Goal: Task Accomplishment & Management: Use online tool/utility

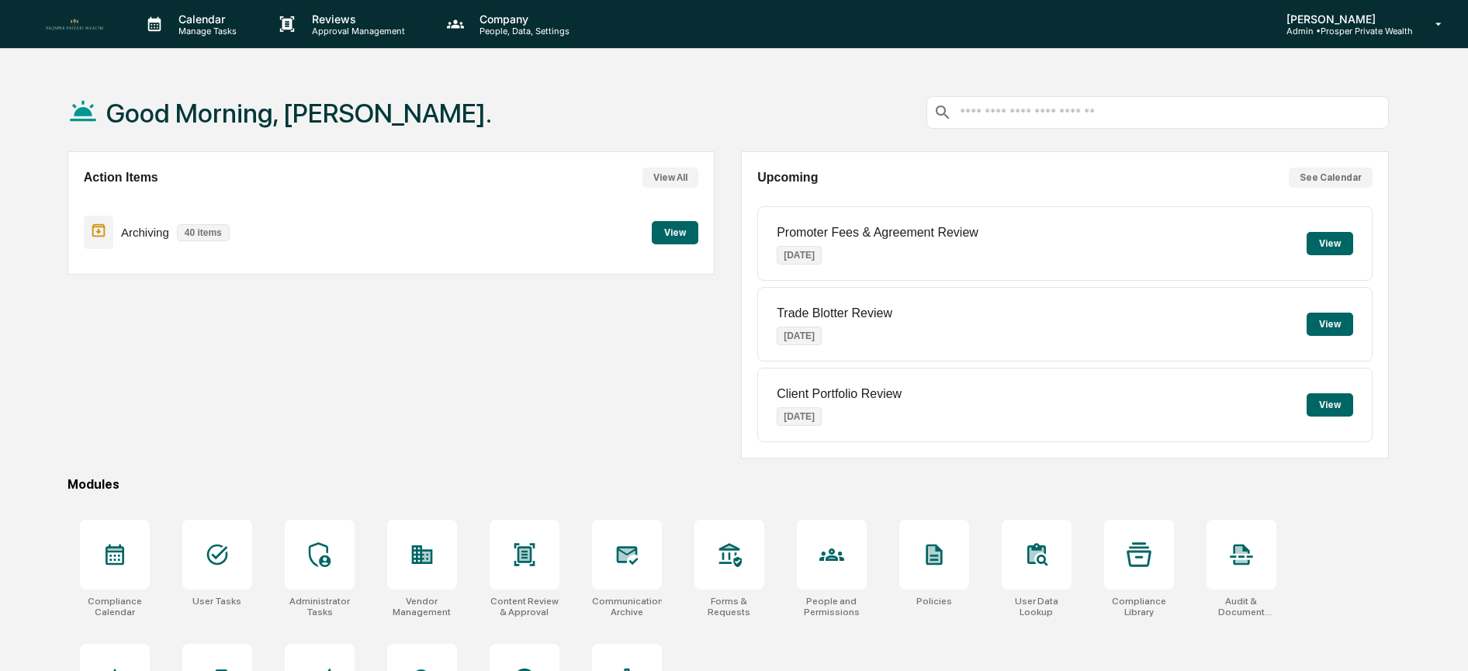
scroll to position [95, 0]
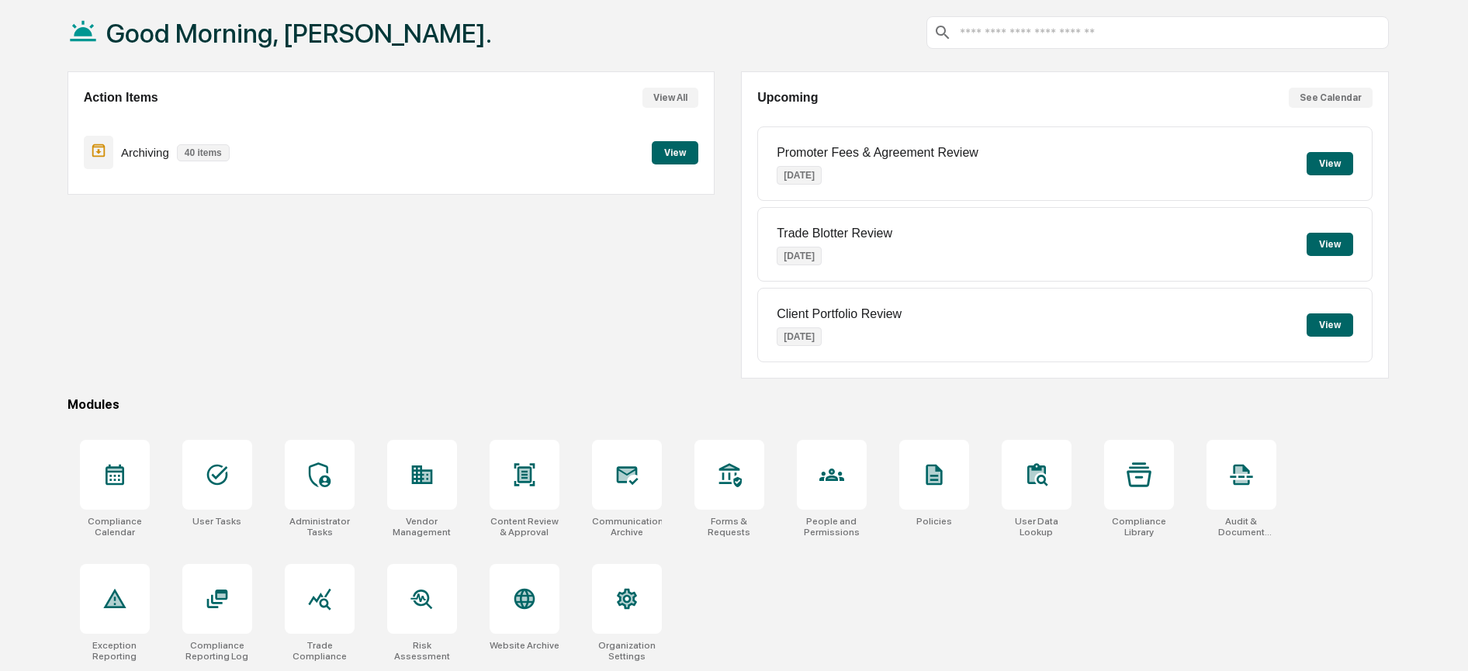
click at [675, 141] on button "View" at bounding box center [675, 152] width 47 height 23
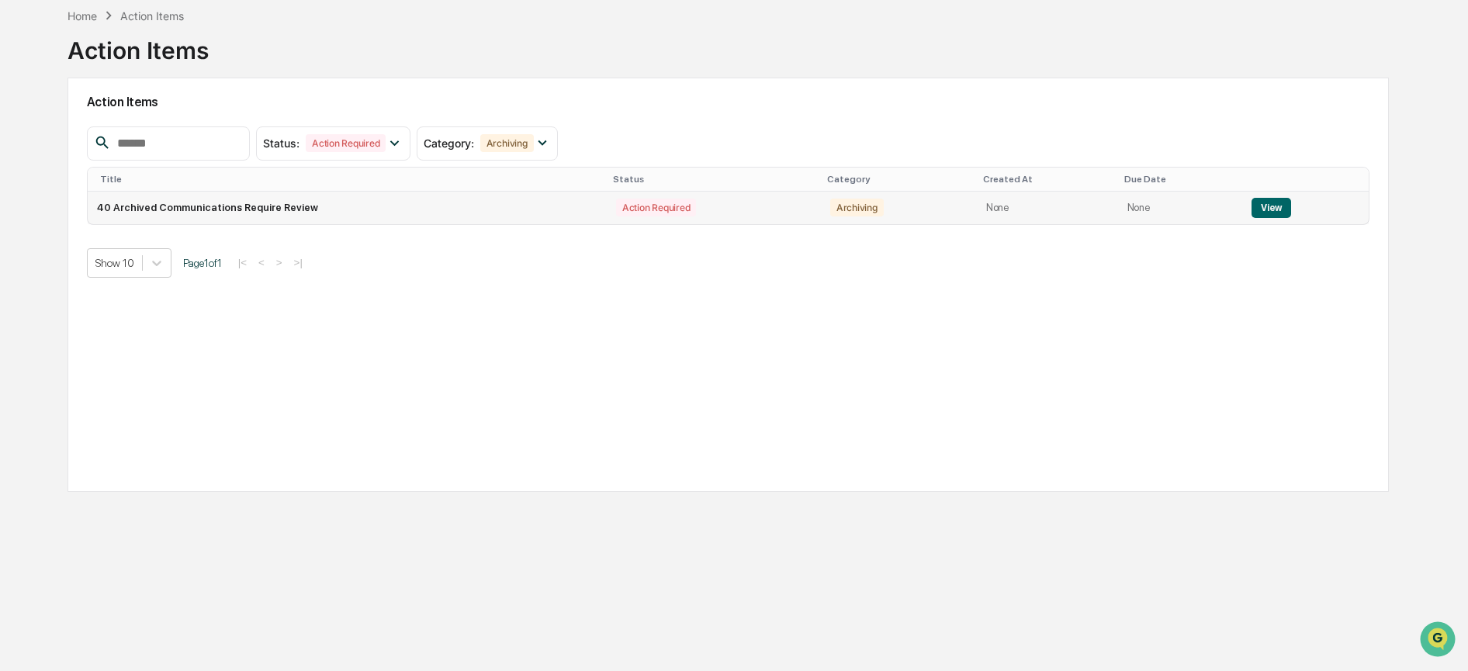
click at [1251, 198] on button "View" at bounding box center [1271, 208] width 40 height 20
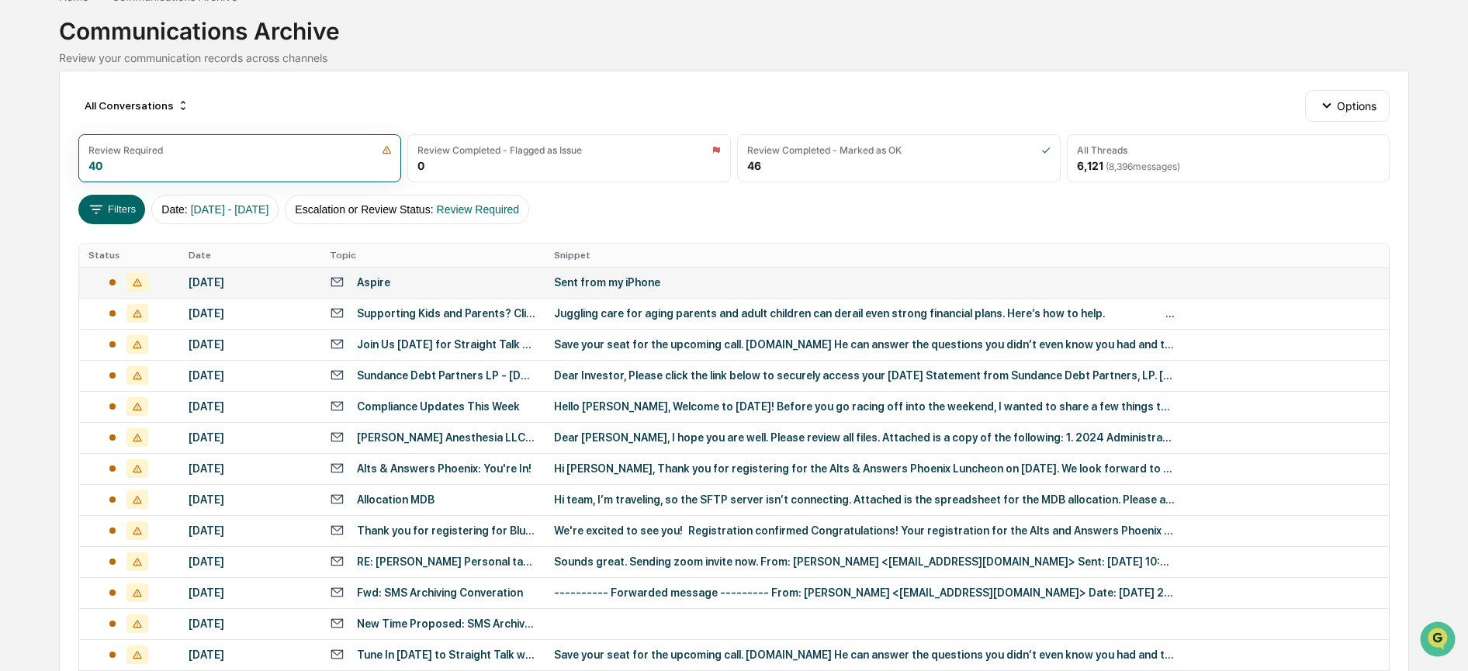
click at [430, 282] on div "Aspire" at bounding box center [433, 282] width 206 height 15
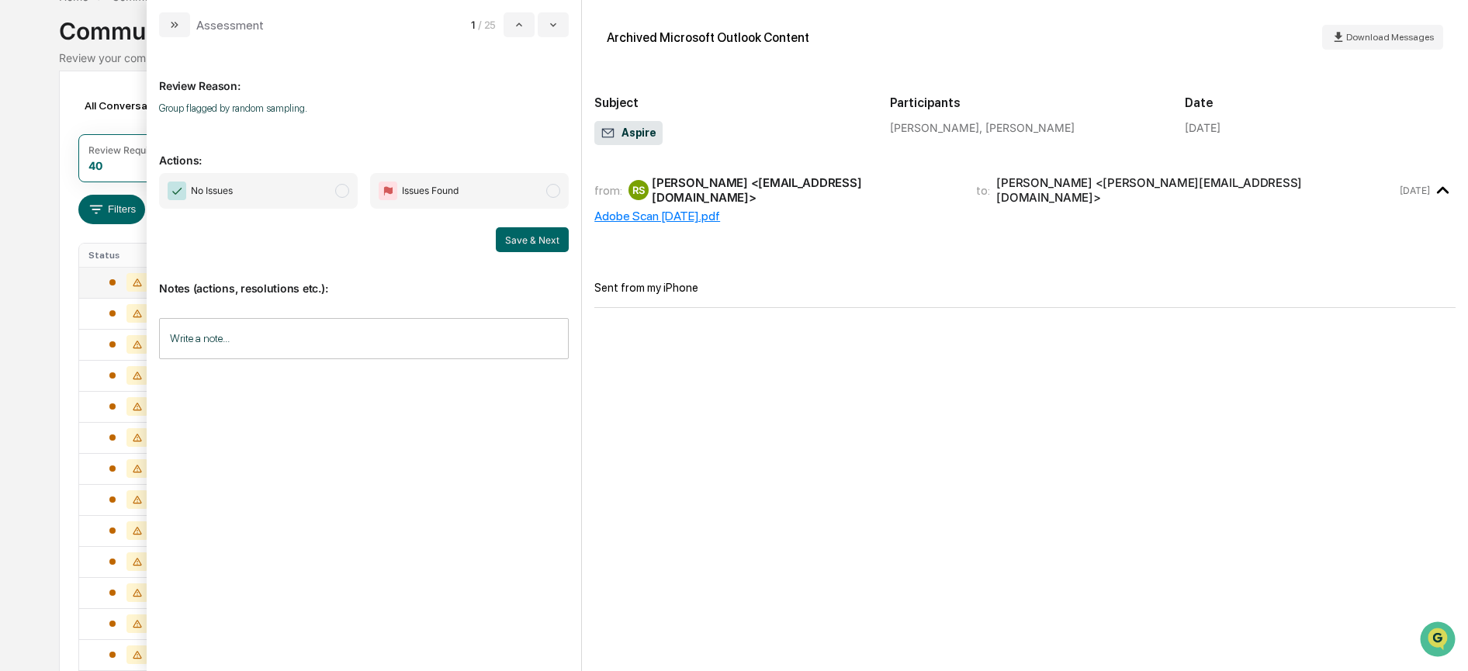
click at [278, 191] on span "No Issues" at bounding box center [258, 191] width 199 height 36
click at [517, 238] on button "Save & Next" at bounding box center [532, 239] width 73 height 25
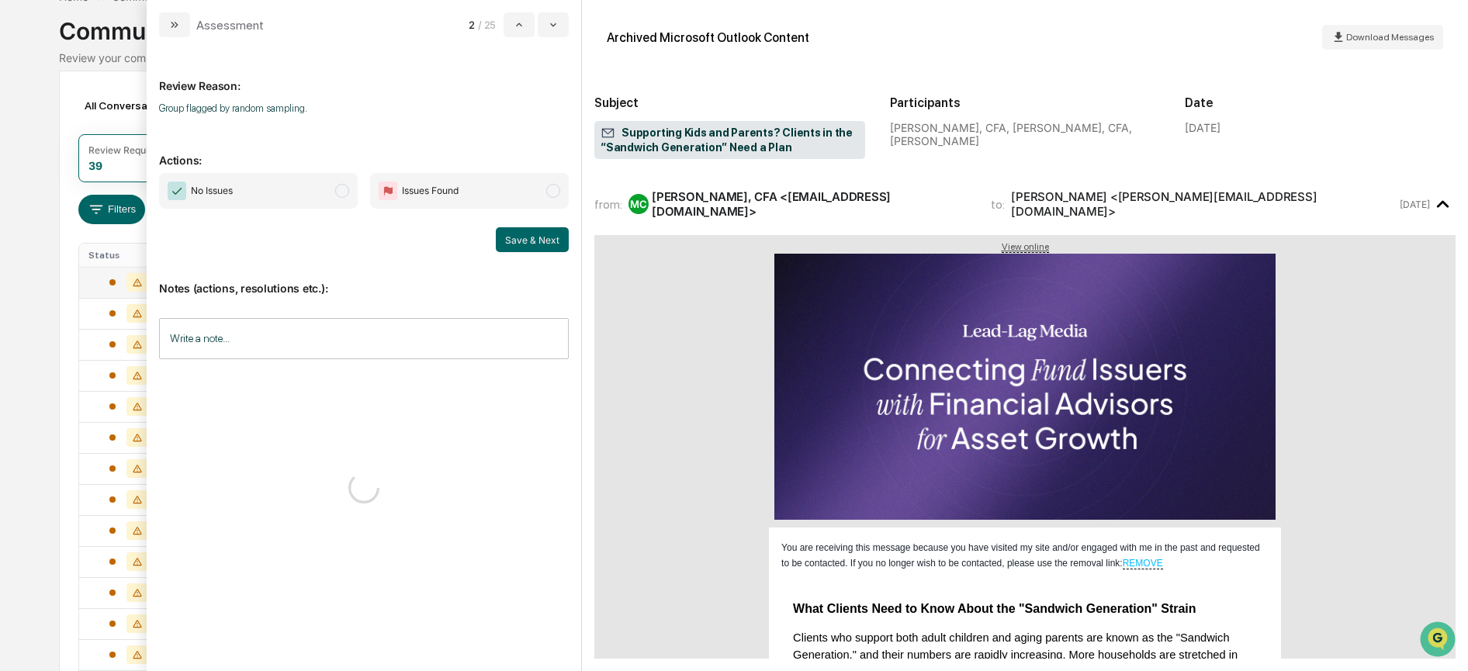
click at [282, 182] on span "No Issues" at bounding box center [258, 191] width 199 height 36
click at [510, 231] on button "Save & Next" at bounding box center [532, 239] width 73 height 25
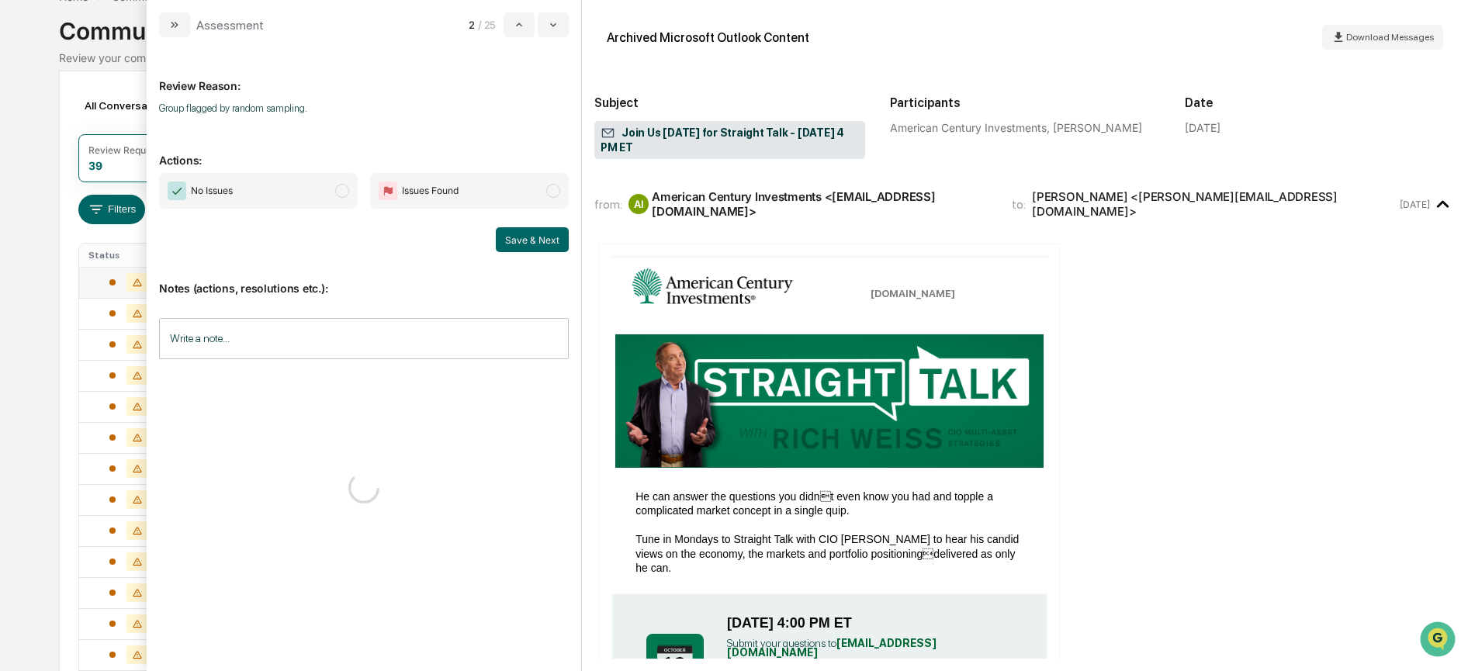
drag, startPoint x: 293, startPoint y: 195, endPoint x: 319, endPoint y: 198, distance: 25.7
click at [293, 194] on span "No Issues" at bounding box center [258, 191] width 199 height 36
click at [532, 239] on button "Save & Next" at bounding box center [532, 239] width 73 height 25
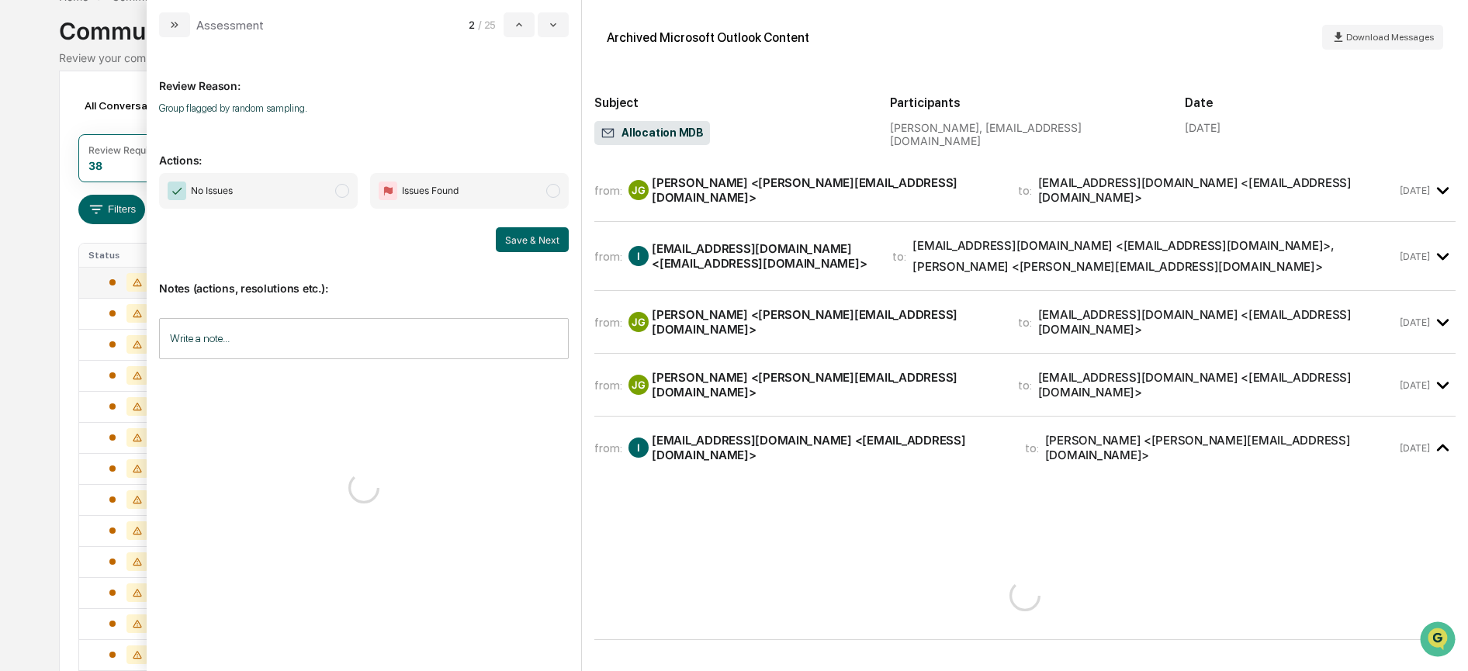
drag, startPoint x: 319, startPoint y: 189, endPoint x: 396, endPoint y: 220, distance: 83.5
click at [319, 188] on span "No Issues" at bounding box center [258, 191] width 199 height 36
click at [562, 243] on button "Save & Next" at bounding box center [532, 239] width 73 height 25
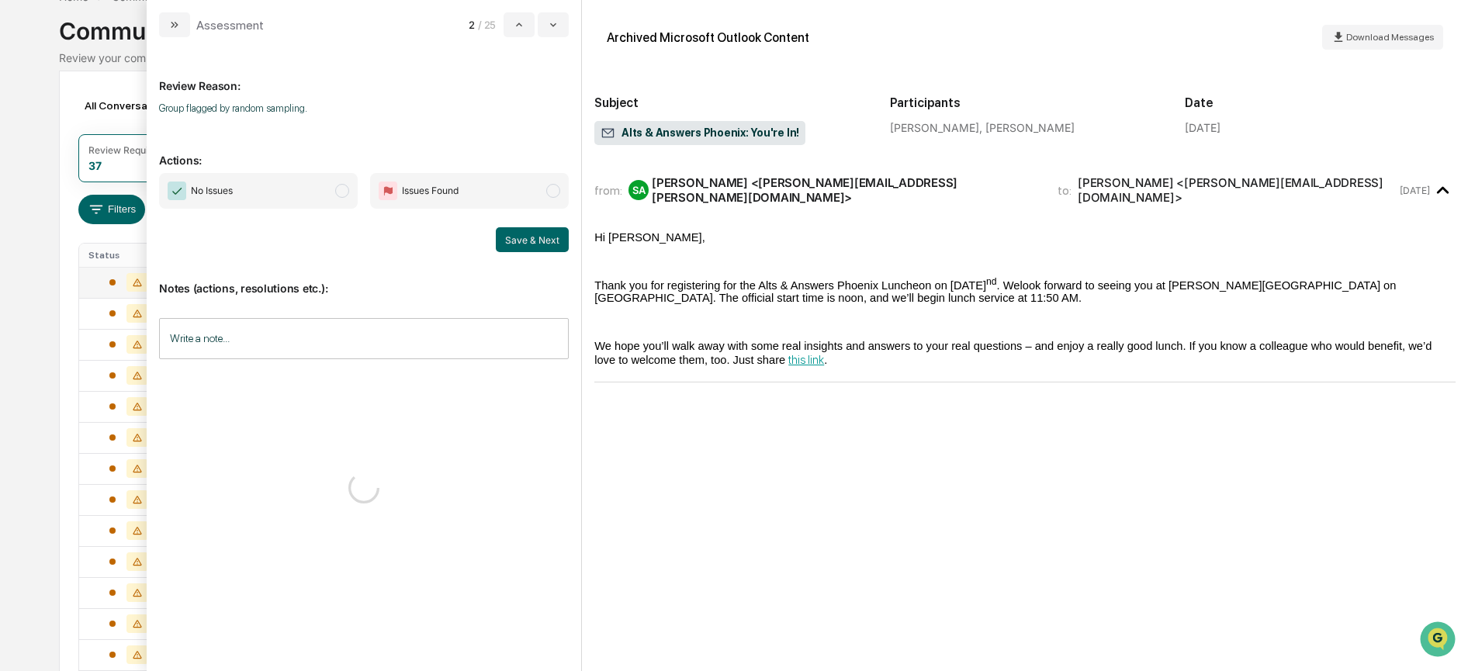
click at [316, 196] on span "No Issues" at bounding box center [258, 191] width 199 height 36
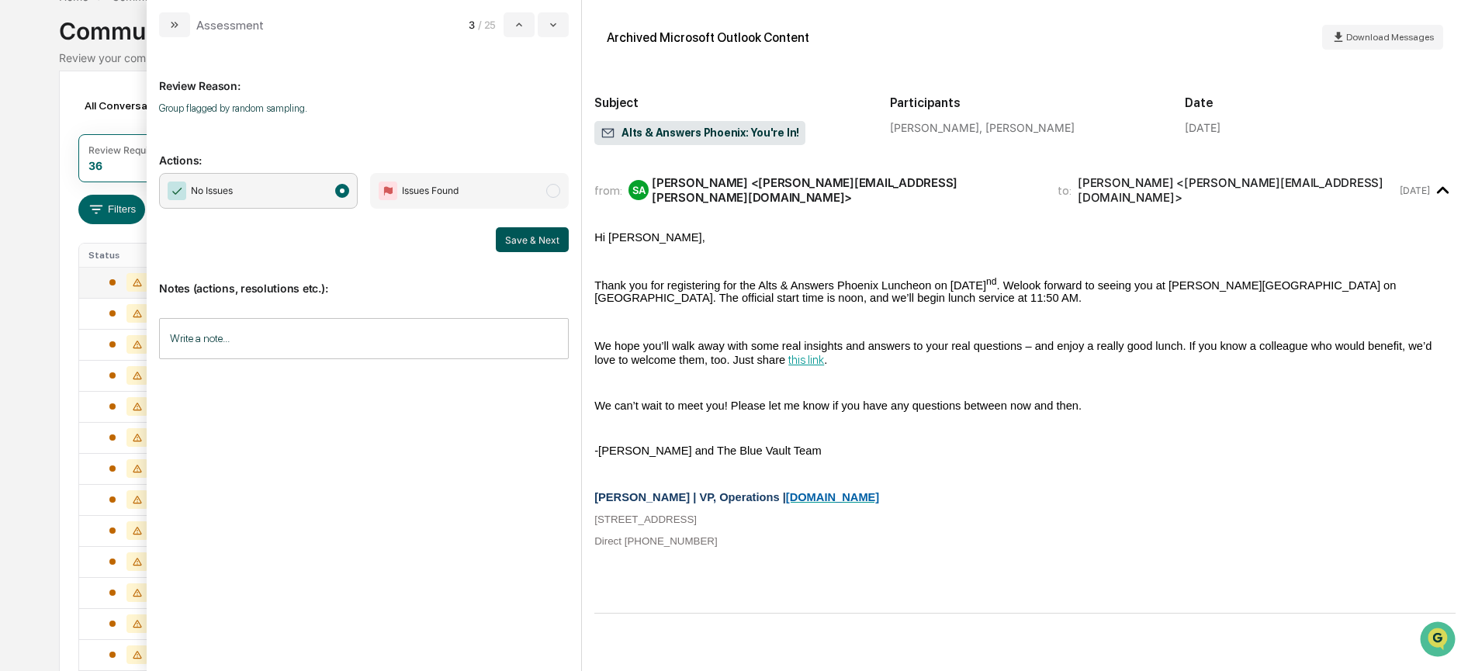
click at [546, 244] on button "Save & Next" at bounding box center [532, 239] width 73 height 25
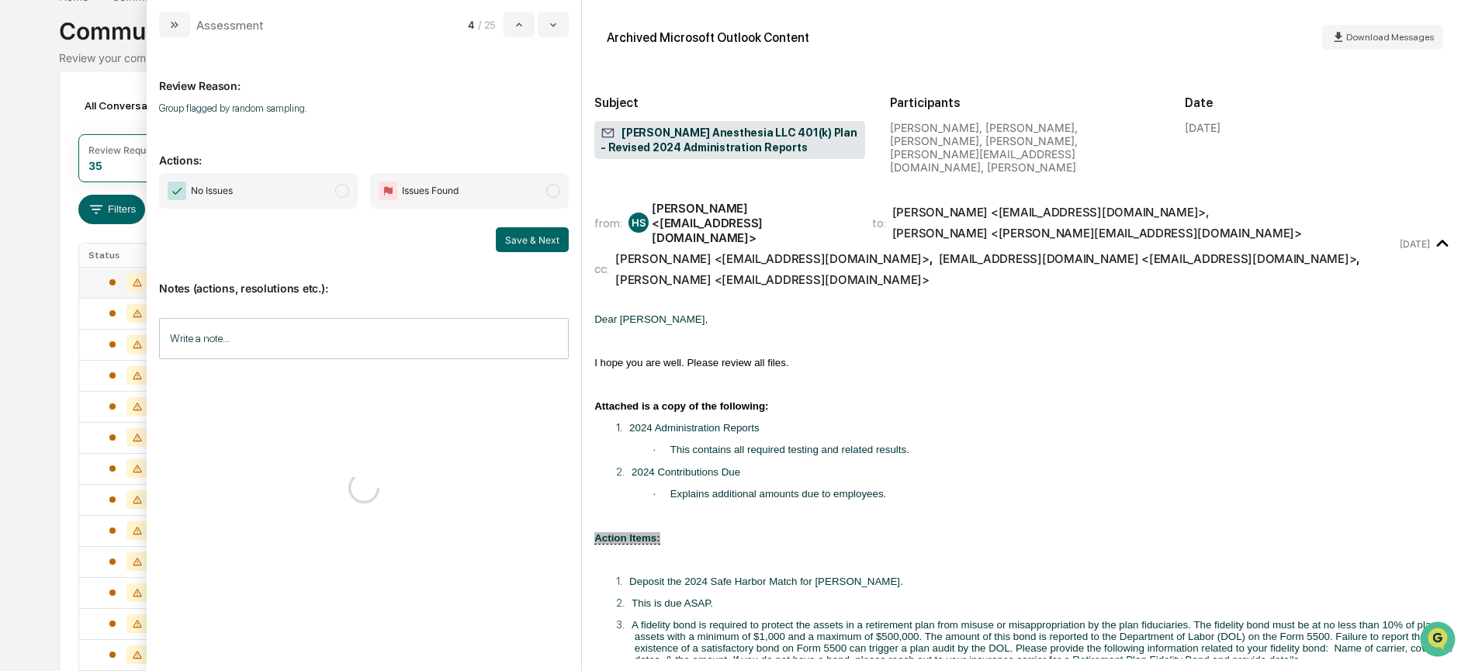
drag, startPoint x: 275, startPoint y: 196, endPoint x: 282, endPoint y: 200, distance: 8.7
click at [275, 195] on span "No Issues" at bounding box center [258, 191] width 199 height 36
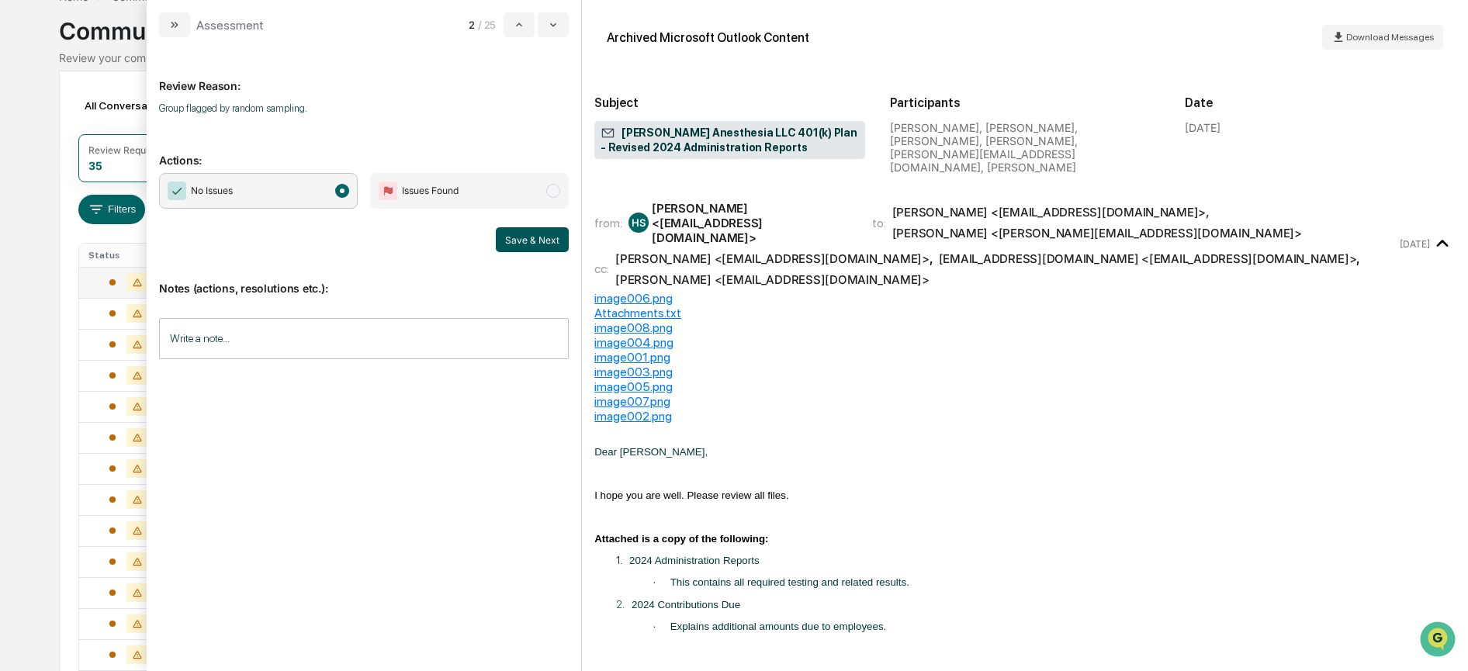
click at [501, 236] on button "Save & Next" at bounding box center [532, 239] width 73 height 25
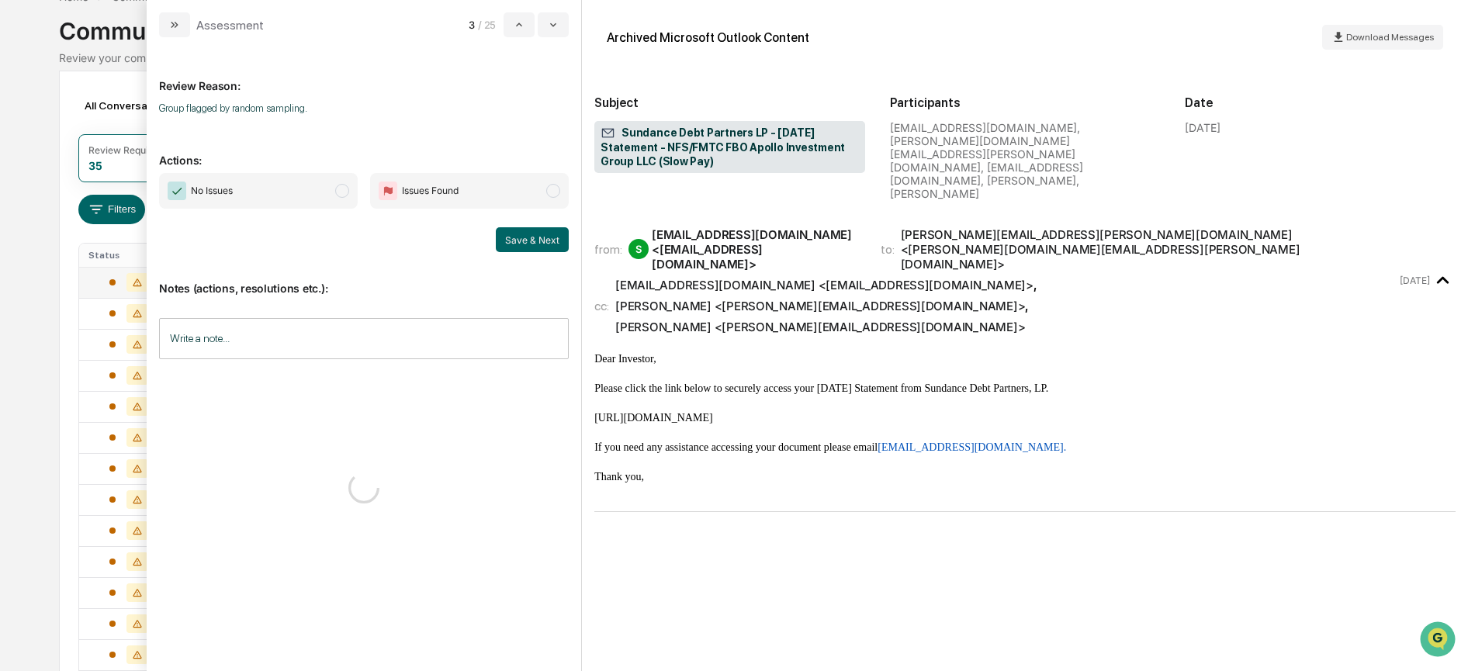
drag, startPoint x: 310, startPoint y: 195, endPoint x: 331, endPoint y: 200, distance: 21.5
click at [310, 193] on span "No Issues" at bounding box center [258, 191] width 199 height 36
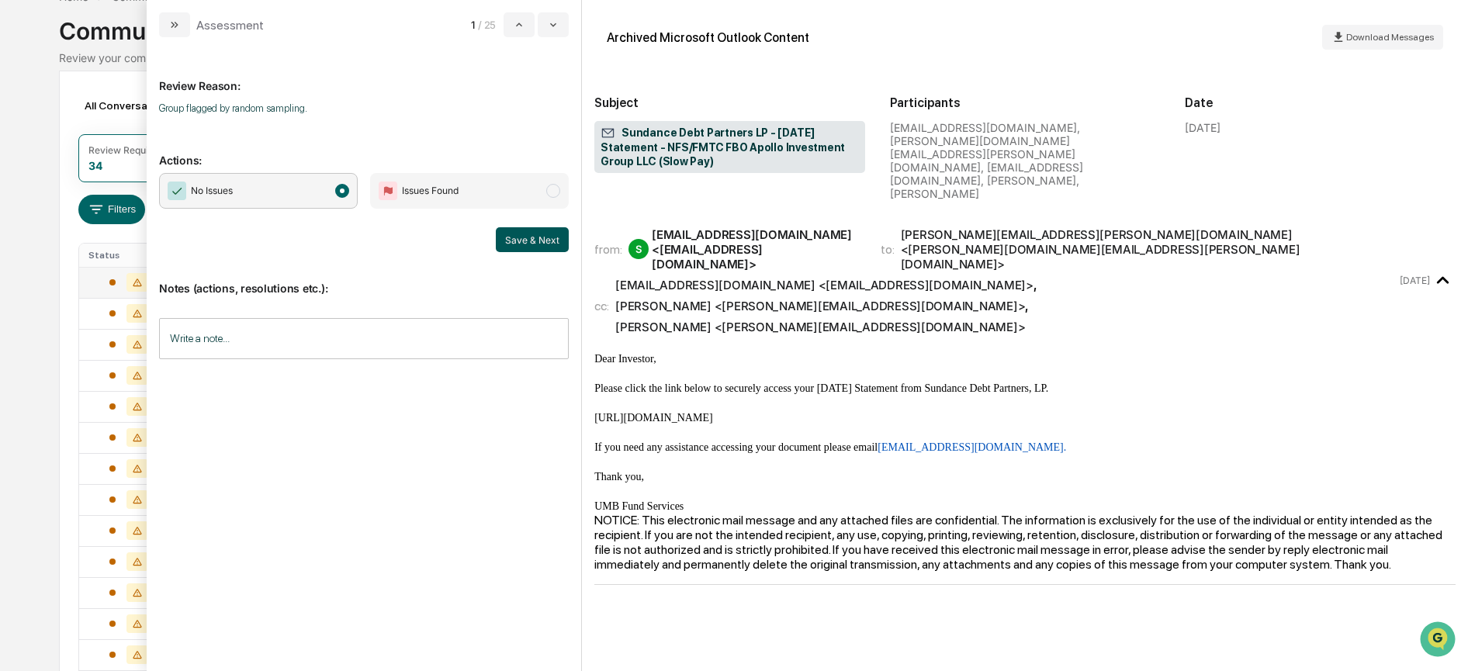
click at [526, 237] on button "Save & Next" at bounding box center [532, 239] width 73 height 25
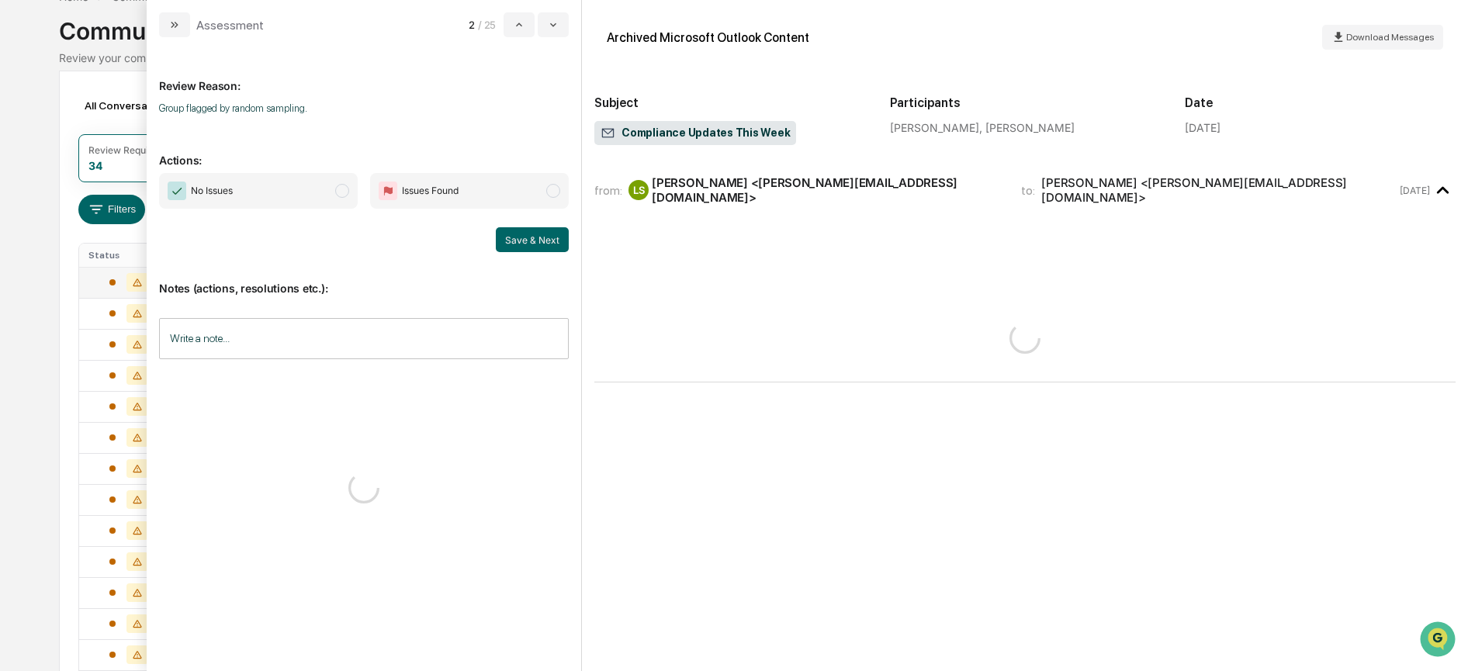
click at [303, 182] on span "No Issues" at bounding box center [258, 191] width 199 height 36
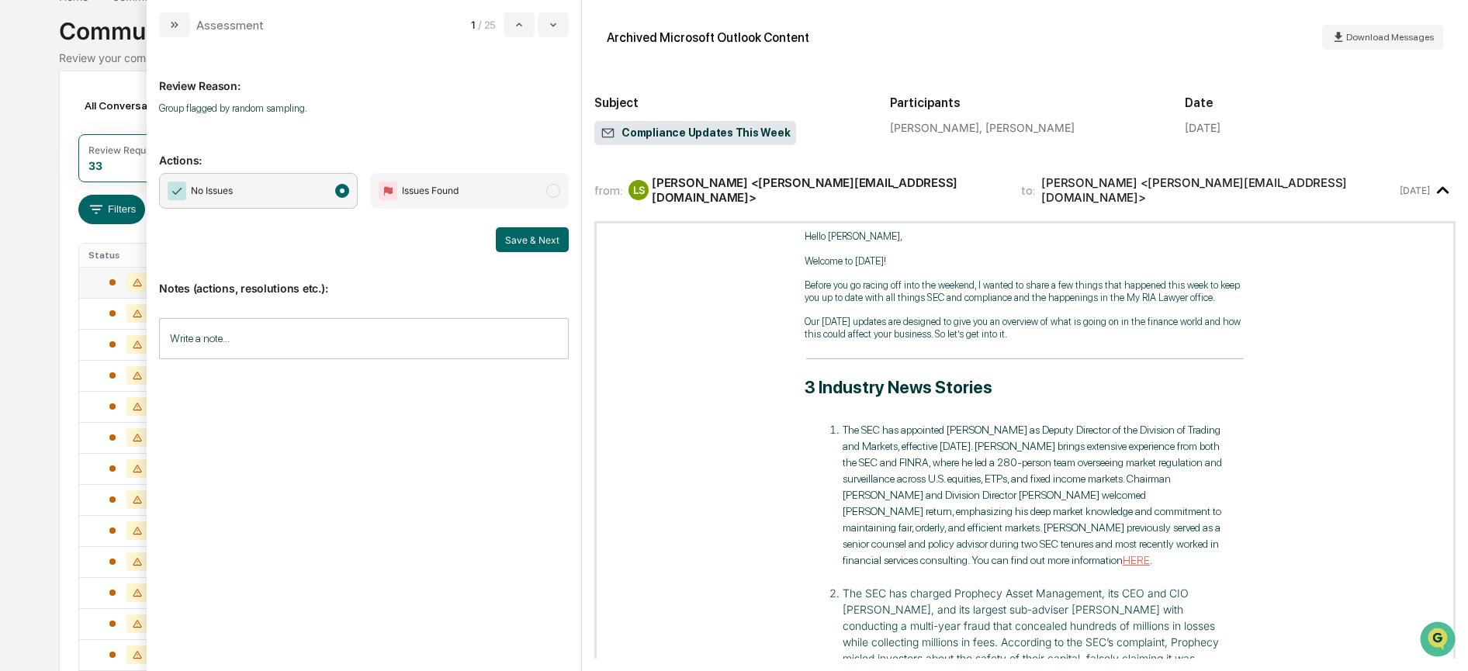
click at [504, 226] on div "No Issues Issues Found Save & Next" at bounding box center [364, 212] width 410 height 79
click at [512, 240] on button "Save & Next" at bounding box center [532, 239] width 73 height 25
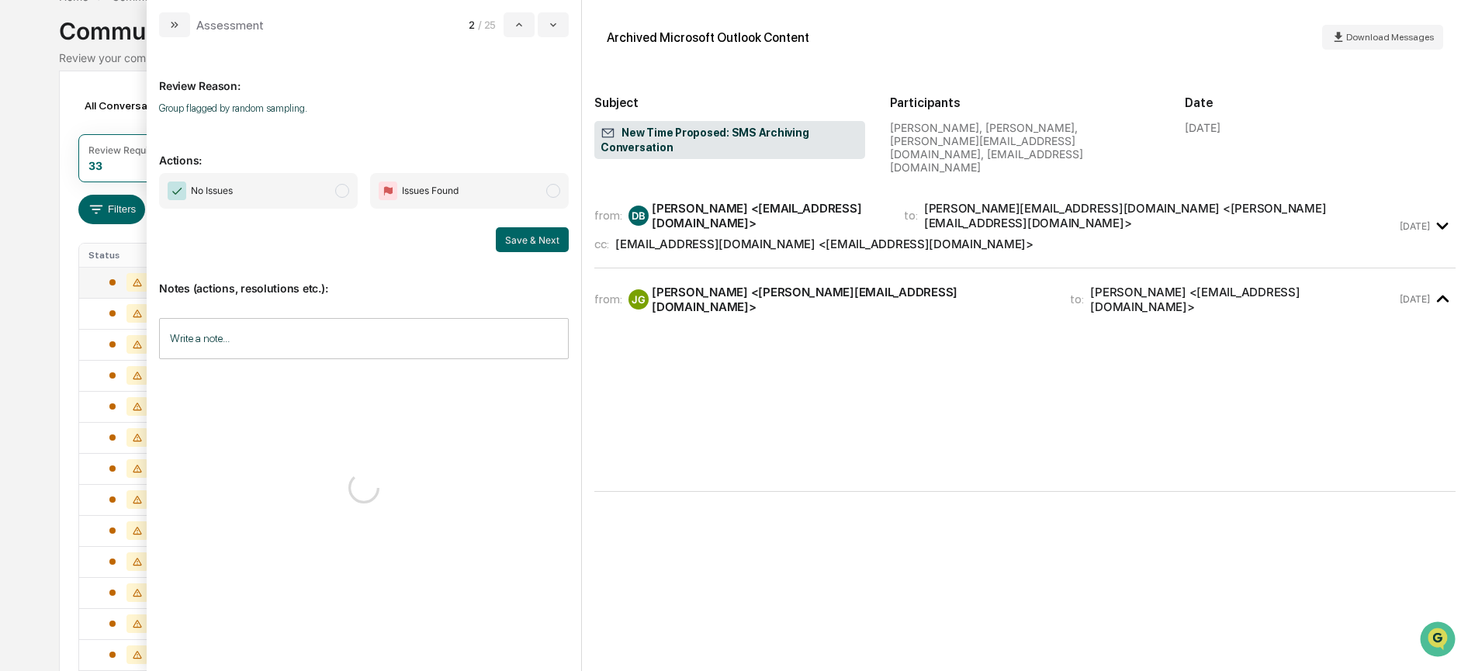
drag, startPoint x: 336, startPoint y: 193, endPoint x: 349, endPoint y: 197, distance: 13.7
click at [330, 189] on span "No Issues" at bounding box center [258, 191] width 199 height 36
click at [520, 237] on button "Save & Next" at bounding box center [532, 239] width 73 height 25
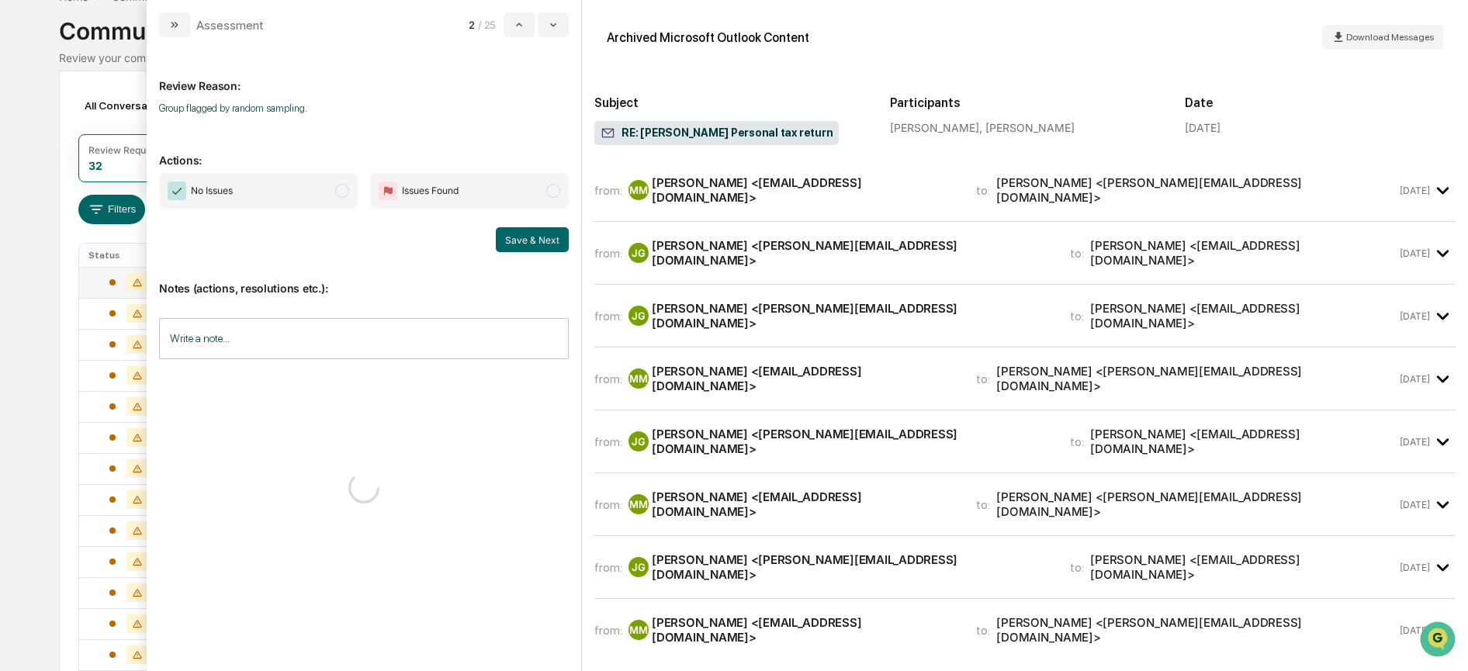
click at [323, 190] on span "No Issues" at bounding box center [258, 191] width 199 height 36
click at [527, 237] on button "Save & Next" at bounding box center [532, 239] width 73 height 25
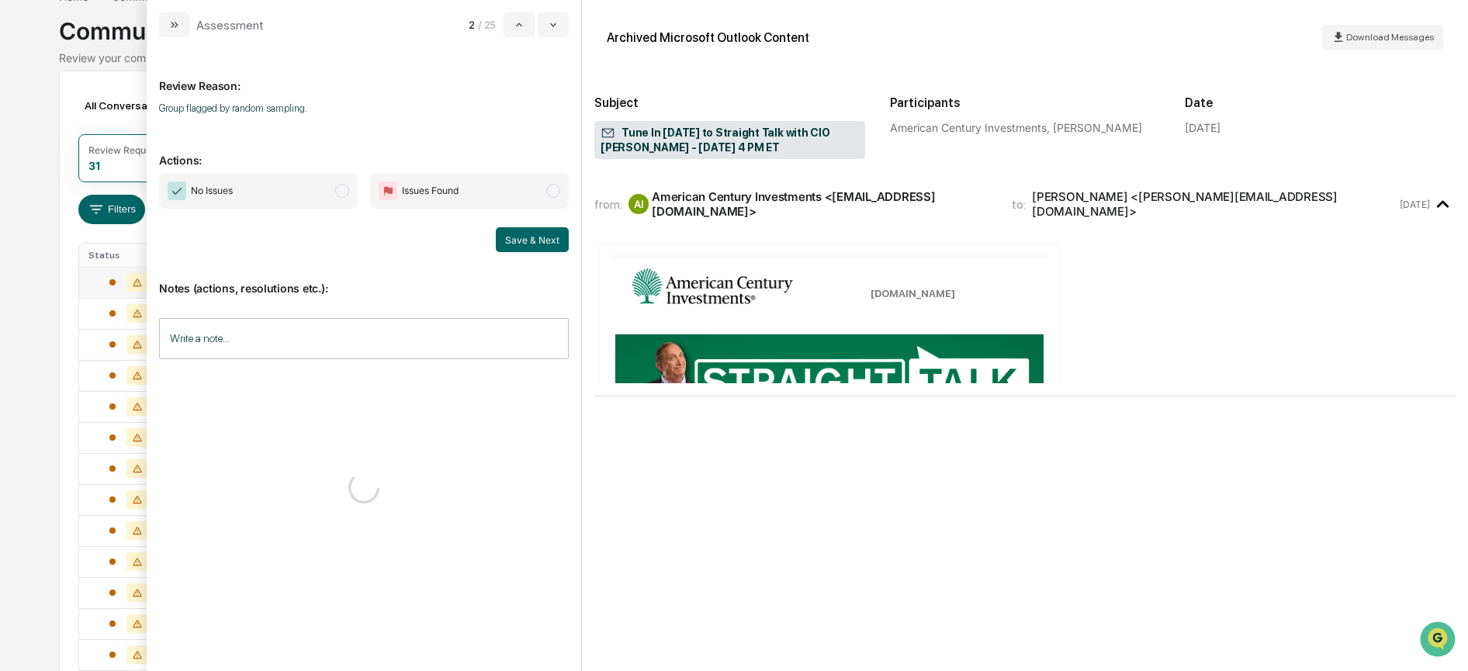
click at [337, 188] on span "modal" at bounding box center [342, 191] width 14 height 14
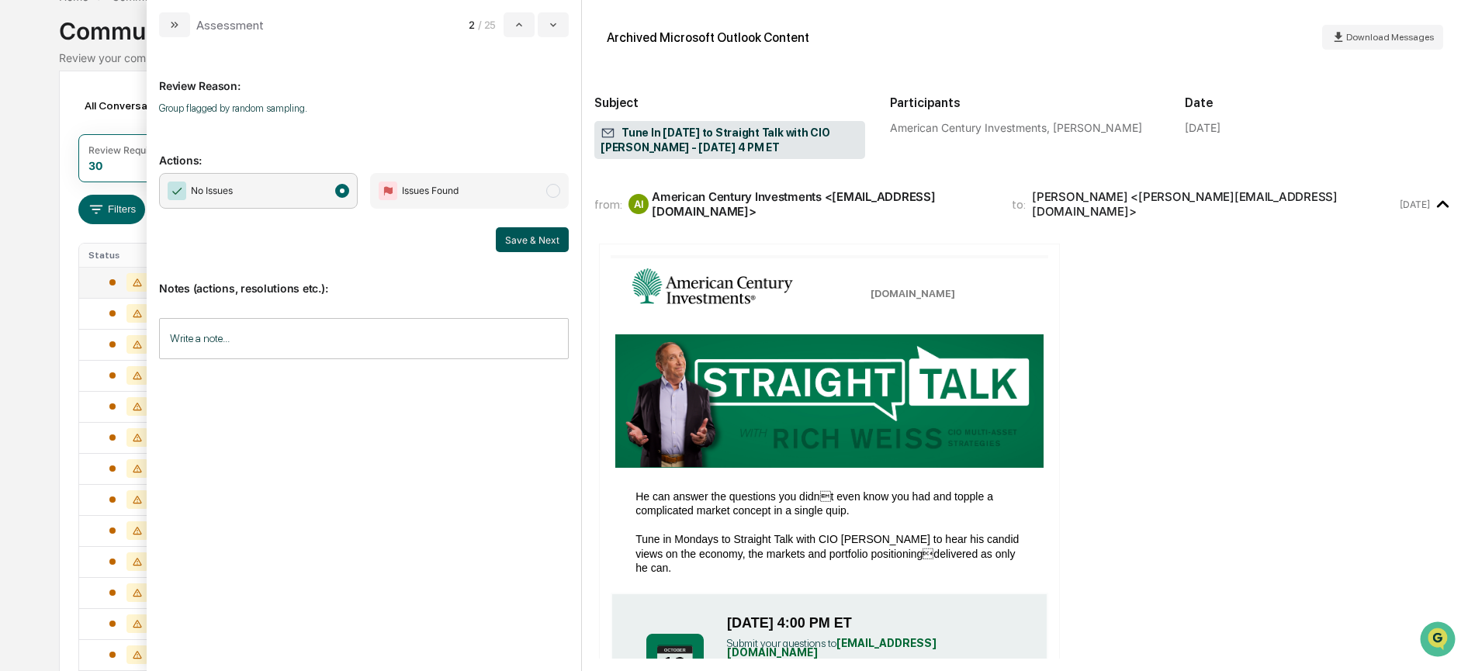
click at [523, 240] on button "Save & Next" at bounding box center [532, 239] width 73 height 25
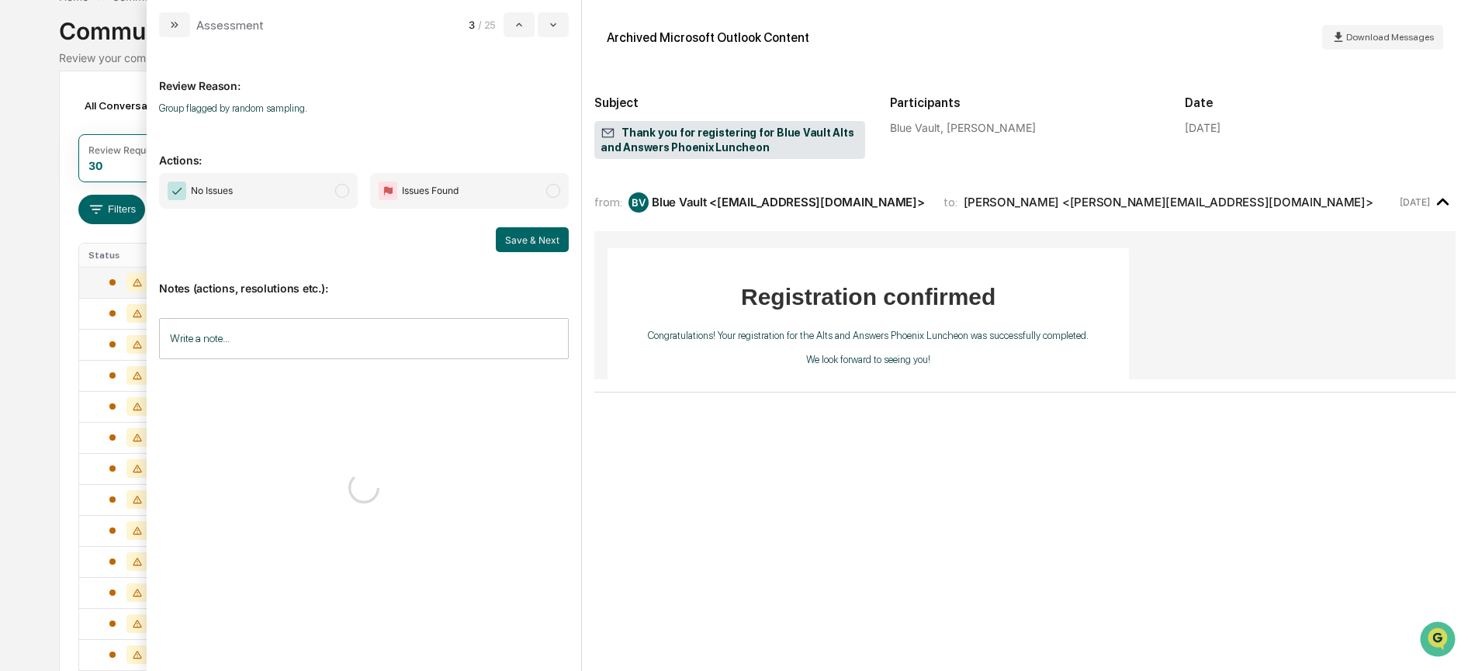
click at [339, 195] on span "modal" at bounding box center [342, 191] width 14 height 14
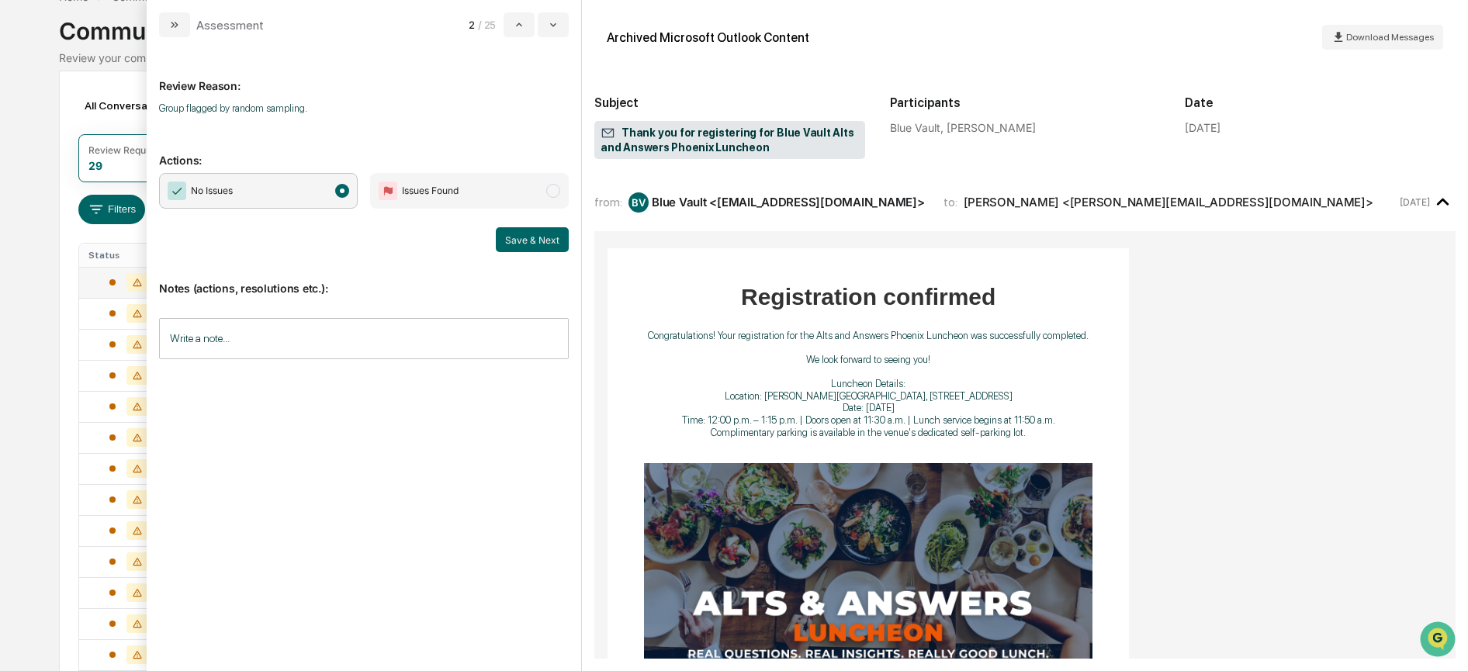
click at [546, 238] on button "Save & Next" at bounding box center [532, 239] width 73 height 25
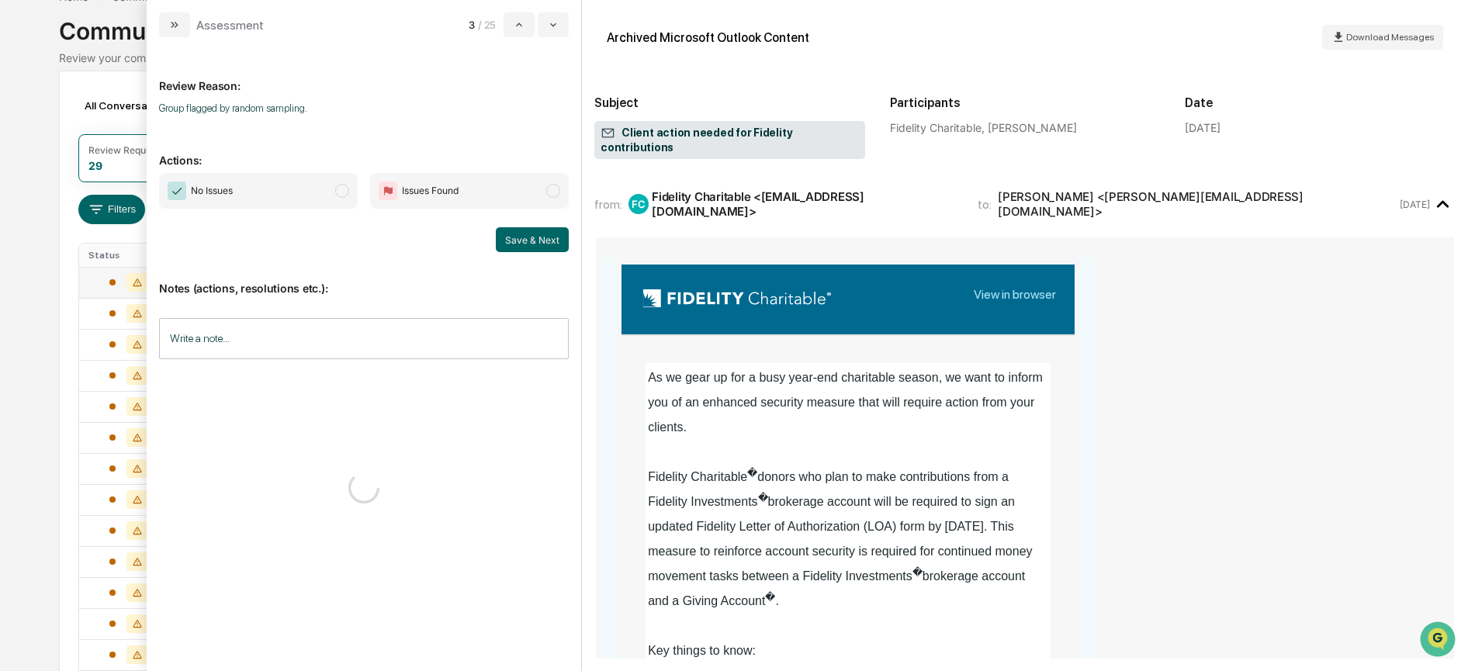
click at [347, 195] on span "modal" at bounding box center [342, 191] width 14 height 14
click at [538, 250] on button "Save & Next" at bounding box center [532, 239] width 73 height 25
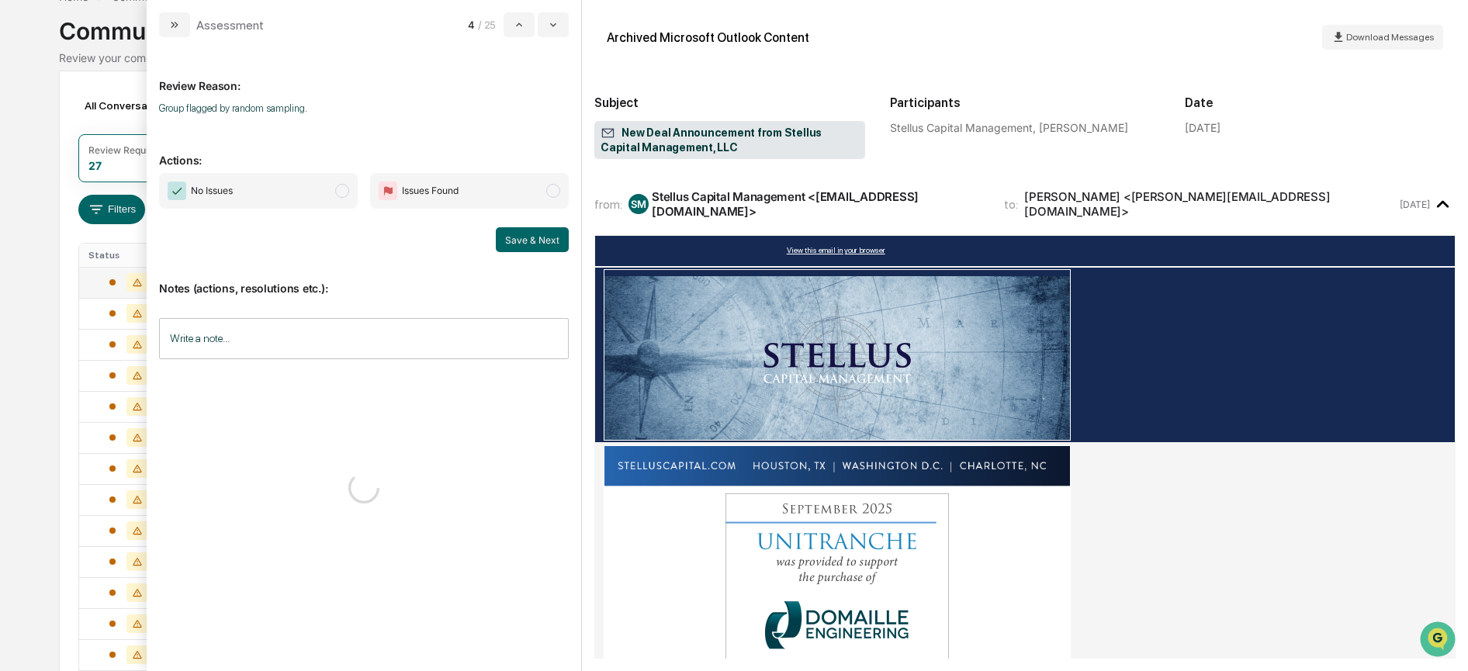
click at [306, 192] on span "No Issues" at bounding box center [258, 191] width 199 height 36
click at [517, 240] on button "Save & Next" at bounding box center [532, 239] width 73 height 25
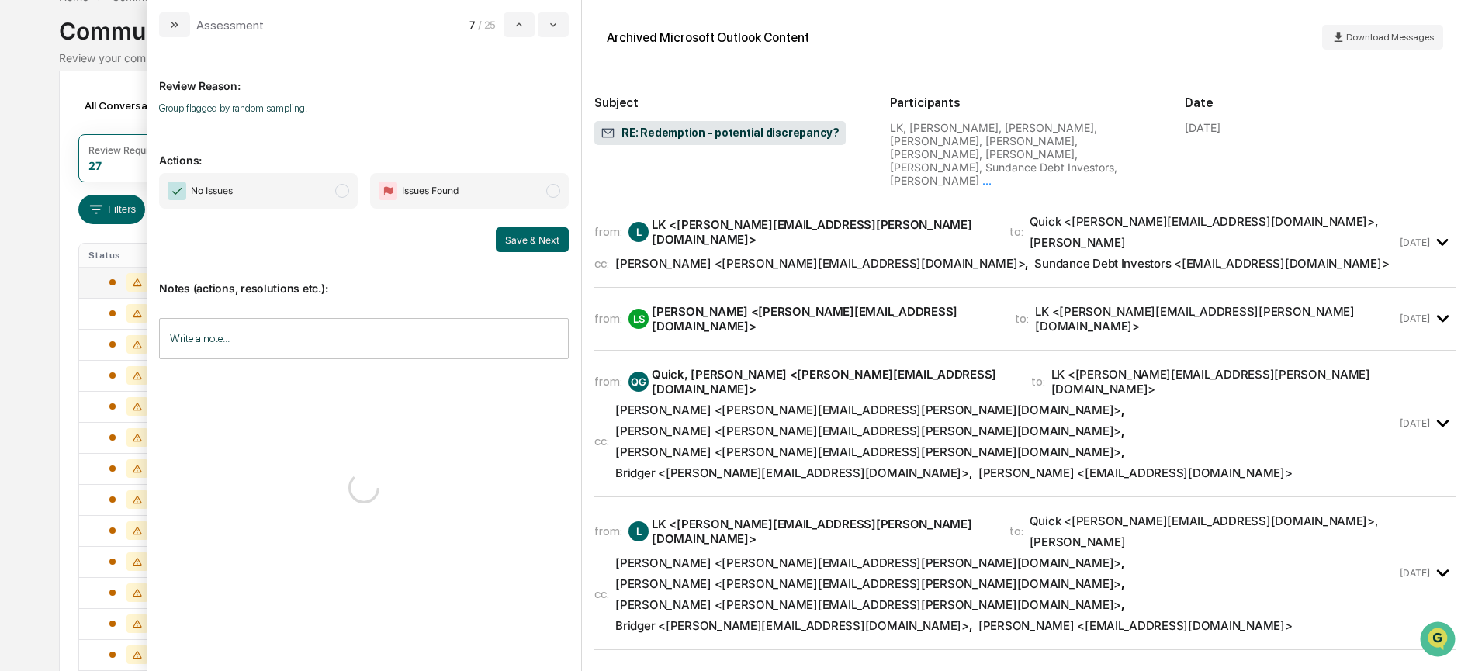
click at [340, 189] on span "modal" at bounding box center [342, 191] width 14 height 14
click at [512, 246] on button "Save & Next" at bounding box center [532, 239] width 73 height 25
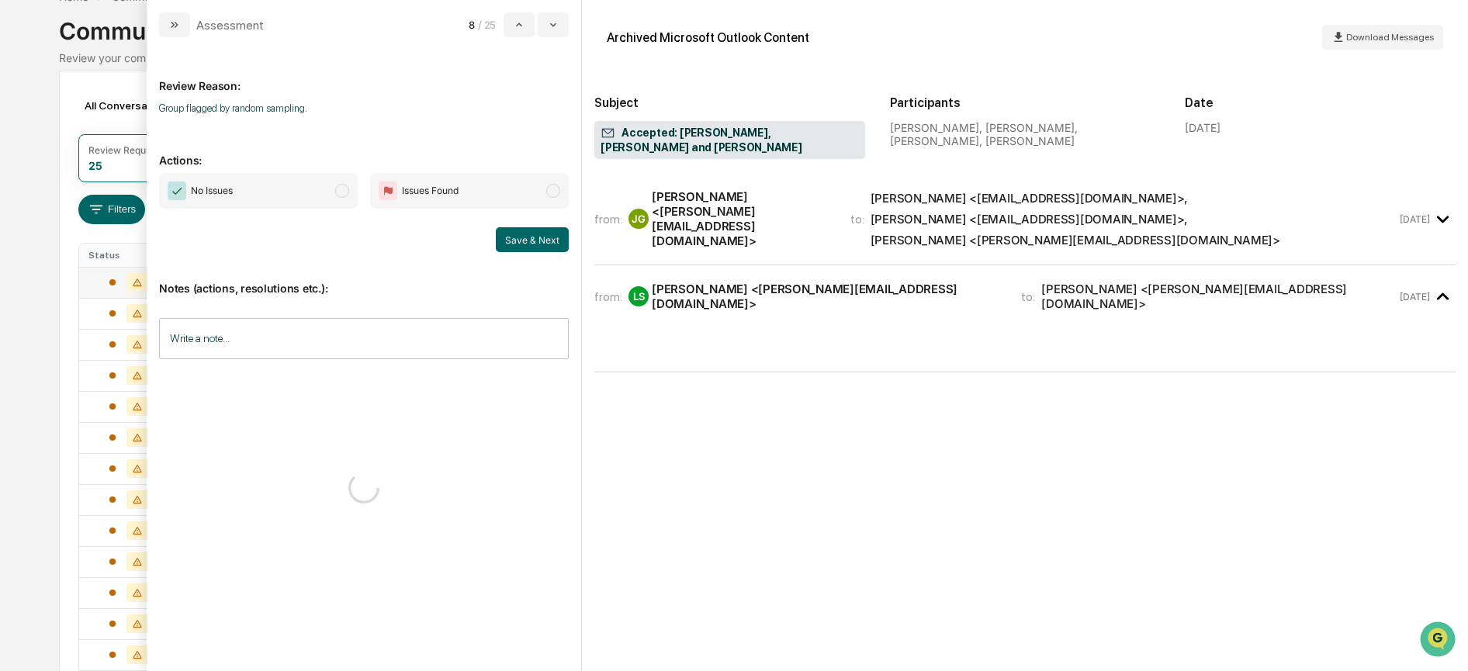
drag, startPoint x: 322, startPoint y: 189, endPoint x: 345, endPoint y: 200, distance: 25.7
click at [323, 185] on span "No Issues" at bounding box center [258, 191] width 199 height 36
click at [512, 243] on button "Save & Next" at bounding box center [532, 239] width 73 height 25
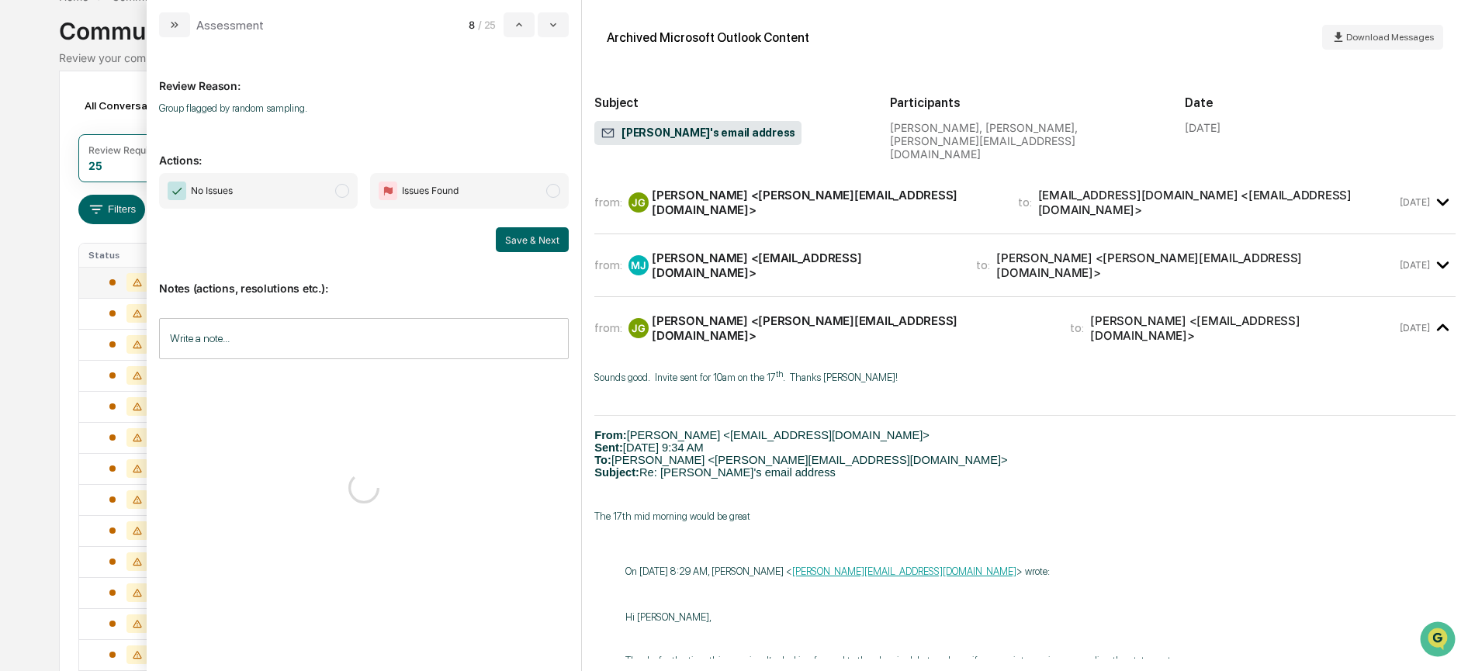
click at [327, 189] on span "No Issues" at bounding box center [258, 191] width 199 height 36
click at [531, 238] on button "Save & Next" at bounding box center [532, 239] width 73 height 25
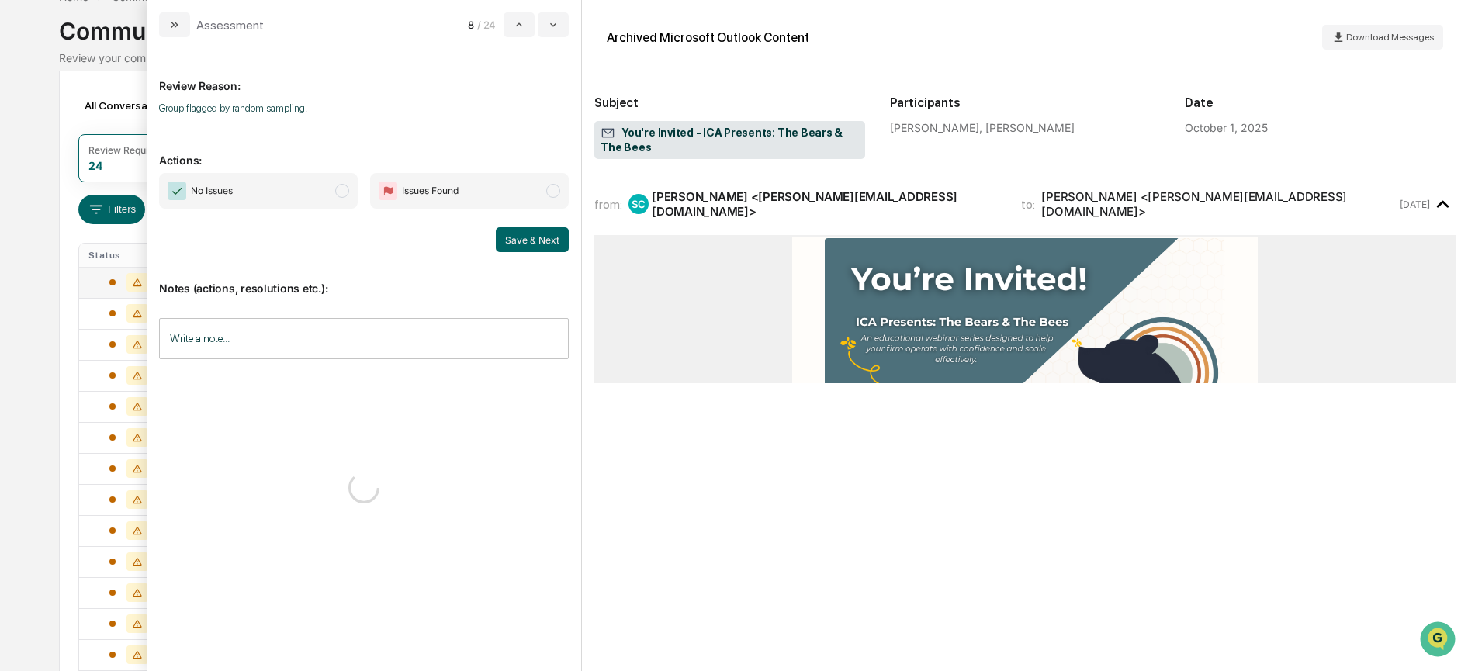
click at [316, 188] on span "No Issues" at bounding box center [258, 191] width 199 height 36
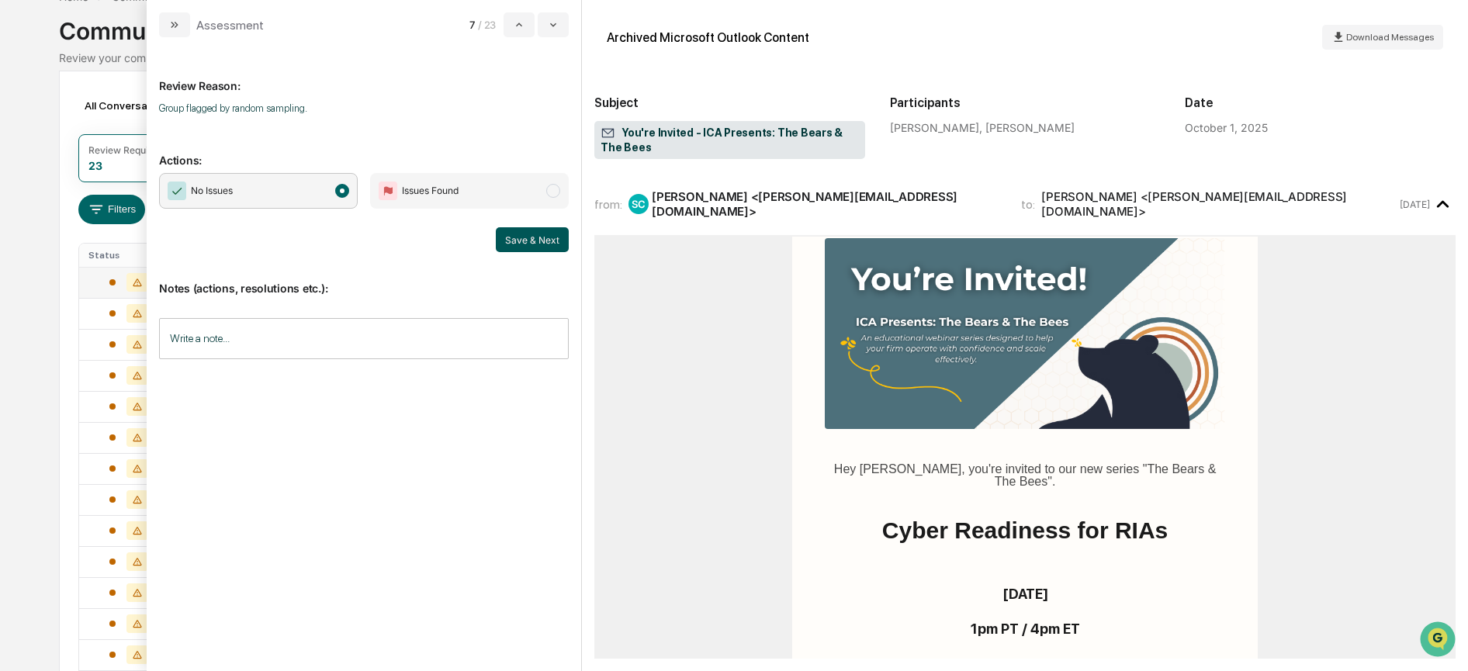
click at [504, 244] on button "Save & Next" at bounding box center [532, 239] width 73 height 25
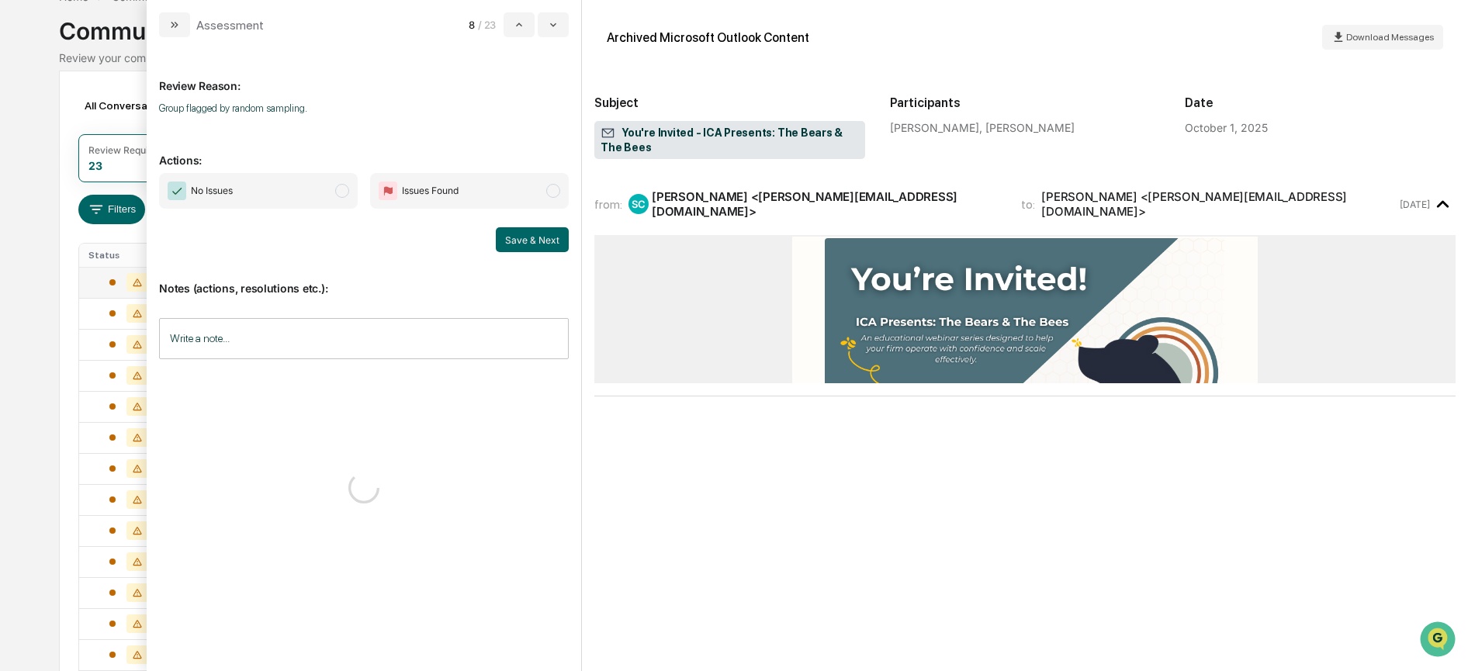
click at [265, 178] on span "No Issues" at bounding box center [258, 191] width 199 height 36
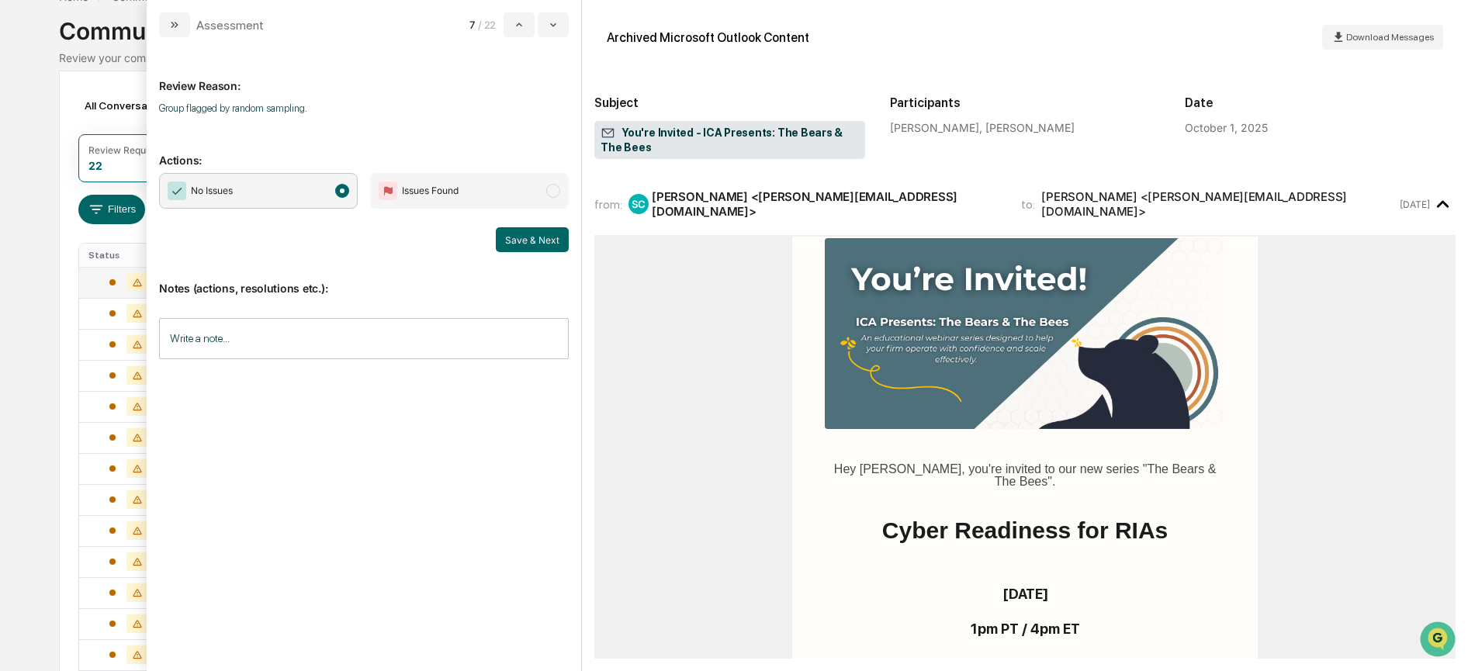
click at [505, 226] on div "No Issues Issues Found Save & Next" at bounding box center [364, 212] width 410 height 79
click at [500, 239] on button "Save & Next" at bounding box center [532, 239] width 73 height 25
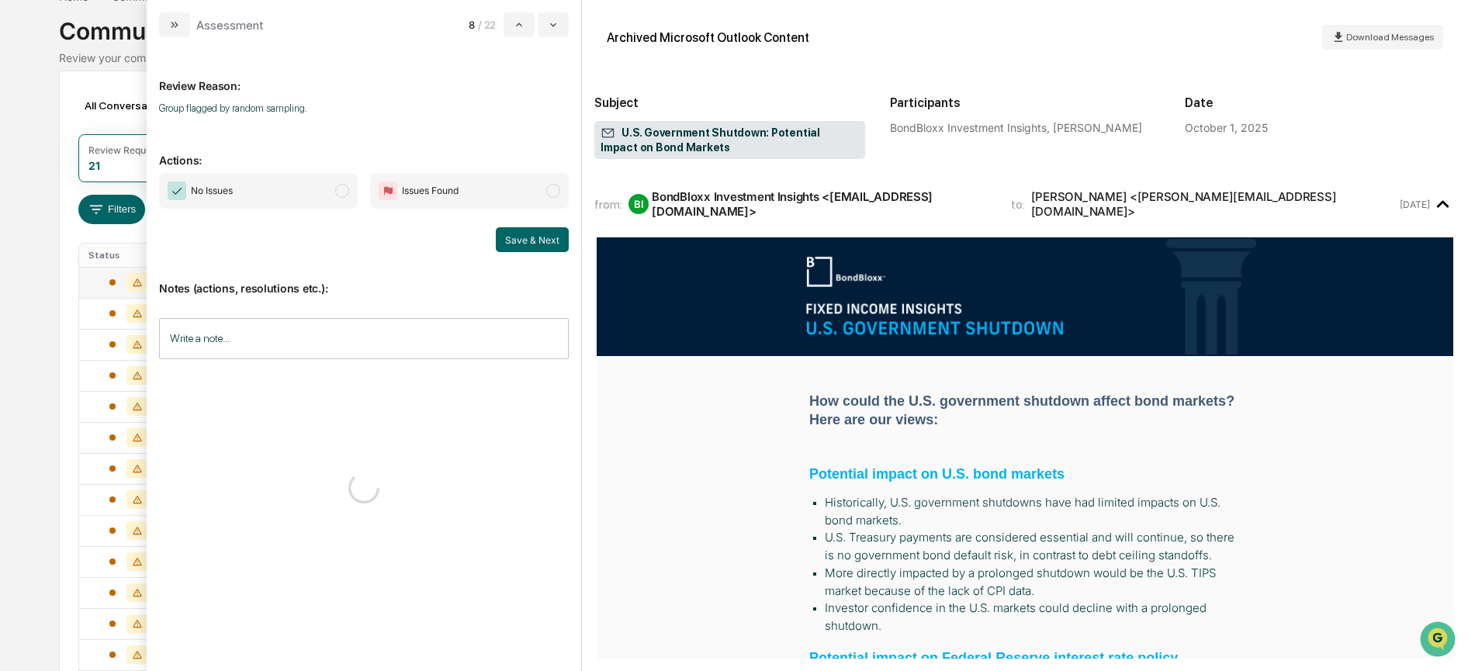
click at [317, 193] on span "No Issues" at bounding box center [258, 191] width 199 height 36
click at [512, 239] on button "Save & Next" at bounding box center [532, 239] width 73 height 25
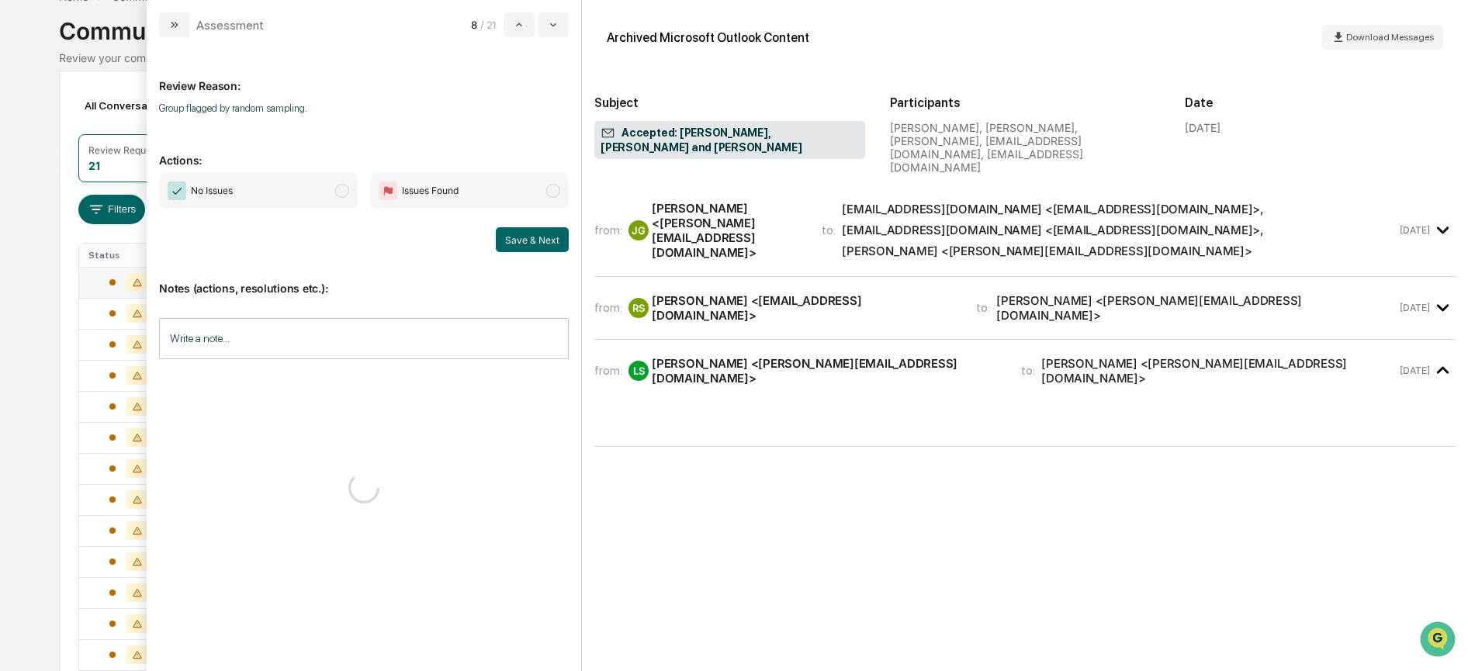
click at [332, 190] on span "No Issues" at bounding box center [258, 191] width 199 height 36
click at [541, 237] on button "Save & Next" at bounding box center [532, 239] width 73 height 25
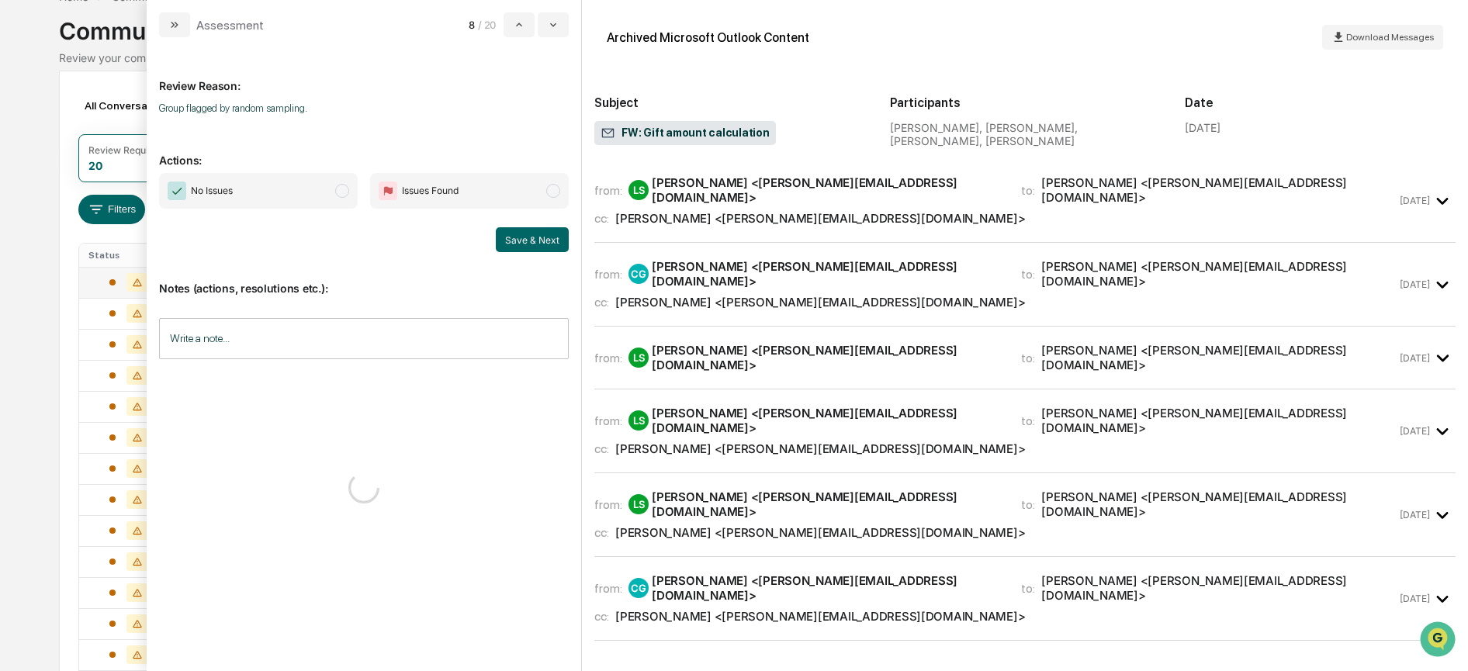
drag, startPoint x: 331, startPoint y: 185, endPoint x: 424, endPoint y: 213, distance: 97.2
click at [331, 185] on span "No Issues" at bounding box center [258, 191] width 199 height 36
click at [517, 237] on button "Save & Next" at bounding box center [532, 239] width 73 height 25
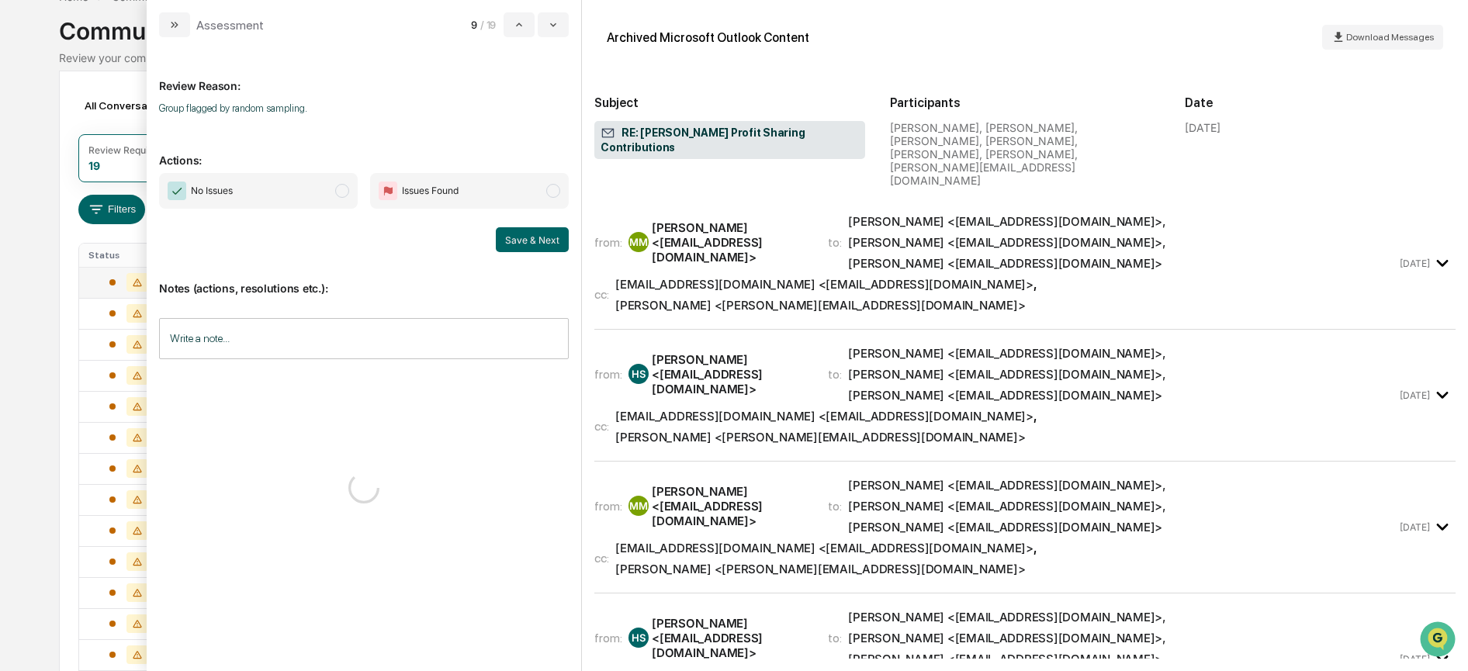
click at [335, 188] on span "No Issues" at bounding box center [258, 191] width 199 height 36
click at [514, 237] on button "Save & Next" at bounding box center [532, 239] width 73 height 25
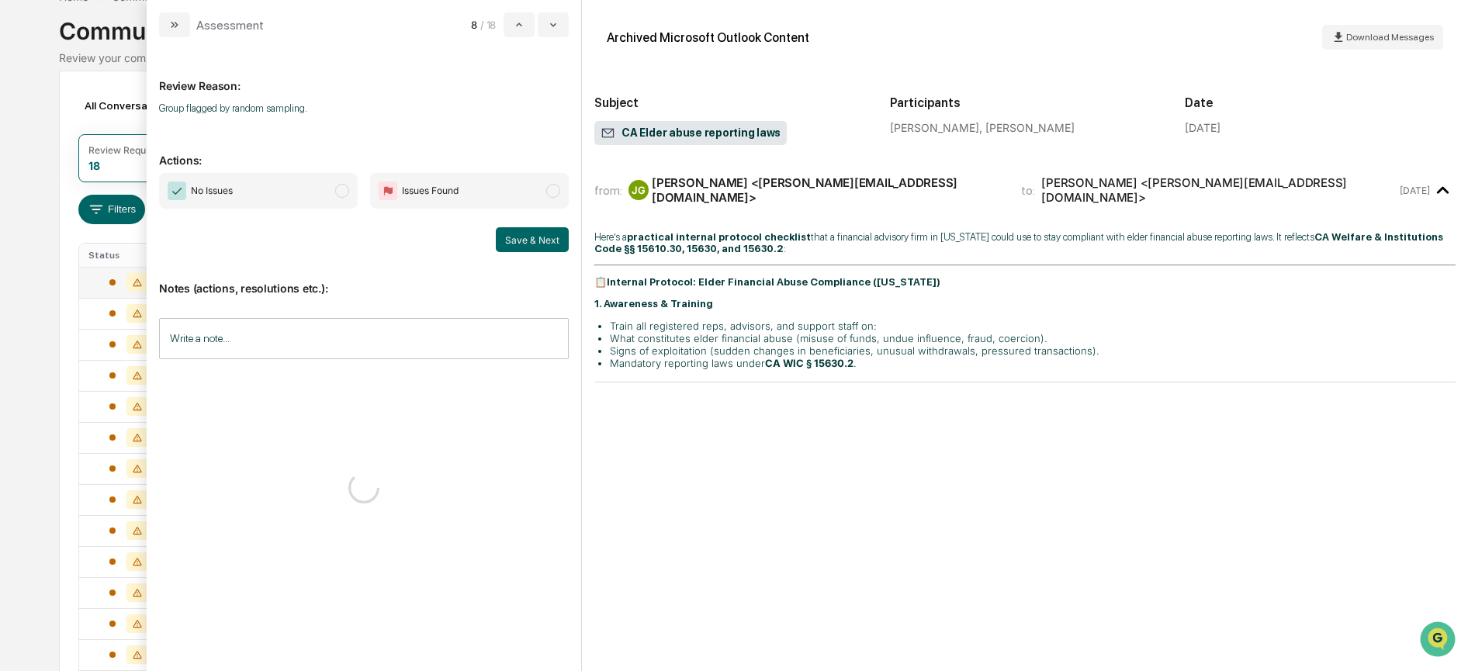
click at [332, 194] on span "No Issues" at bounding box center [258, 191] width 199 height 36
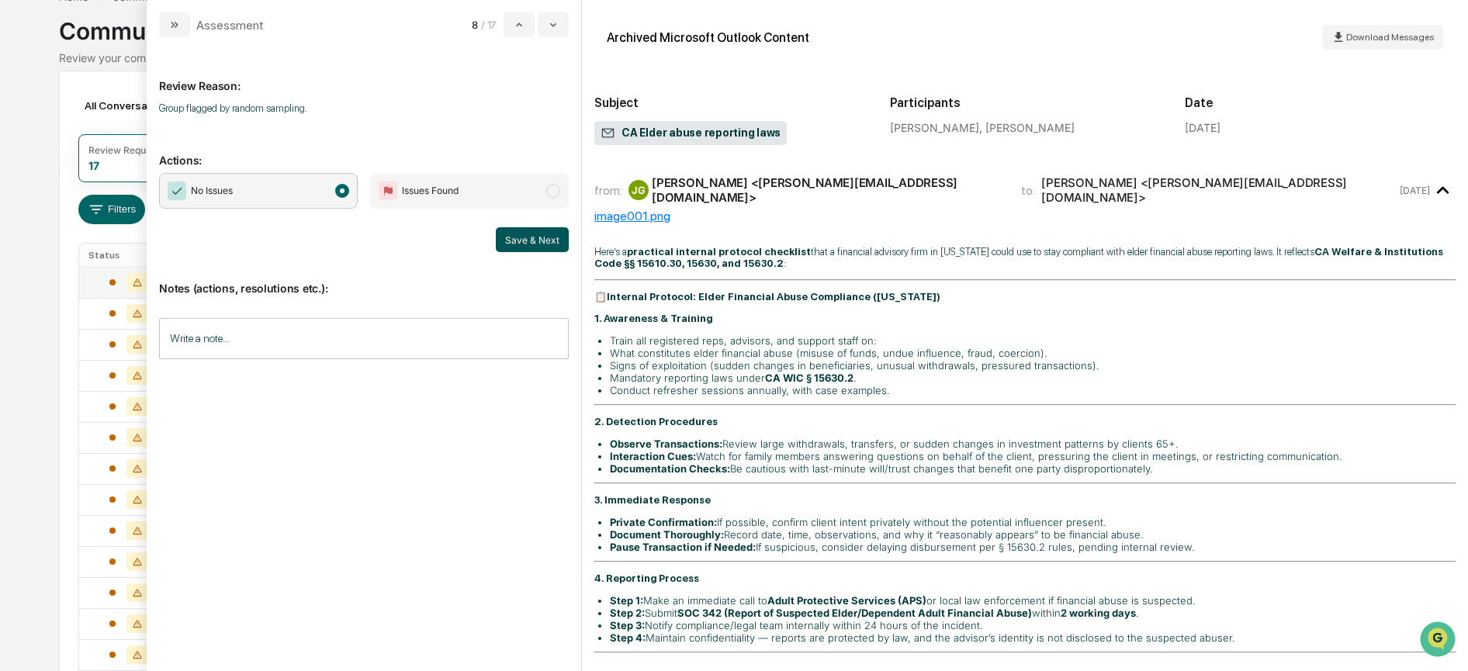
click at [519, 244] on button "Save & Next" at bounding box center [532, 239] width 73 height 25
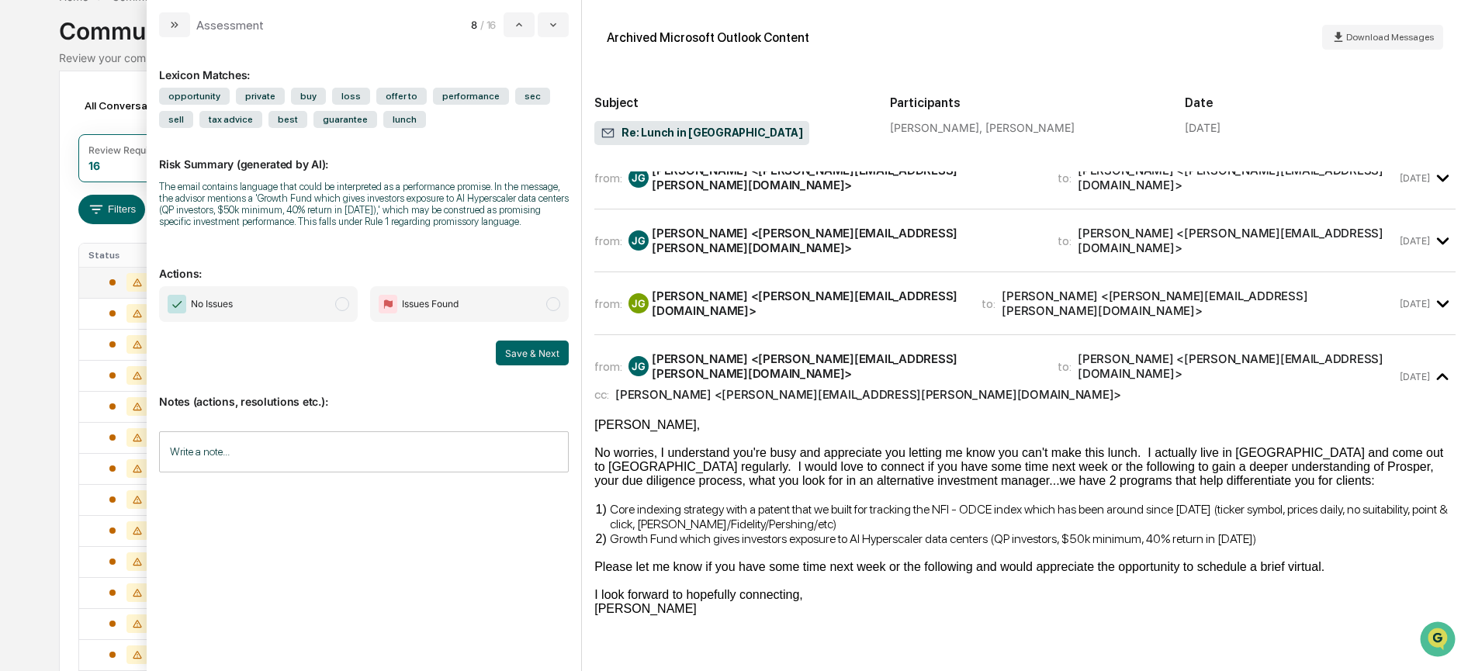
scroll to position [31, 0]
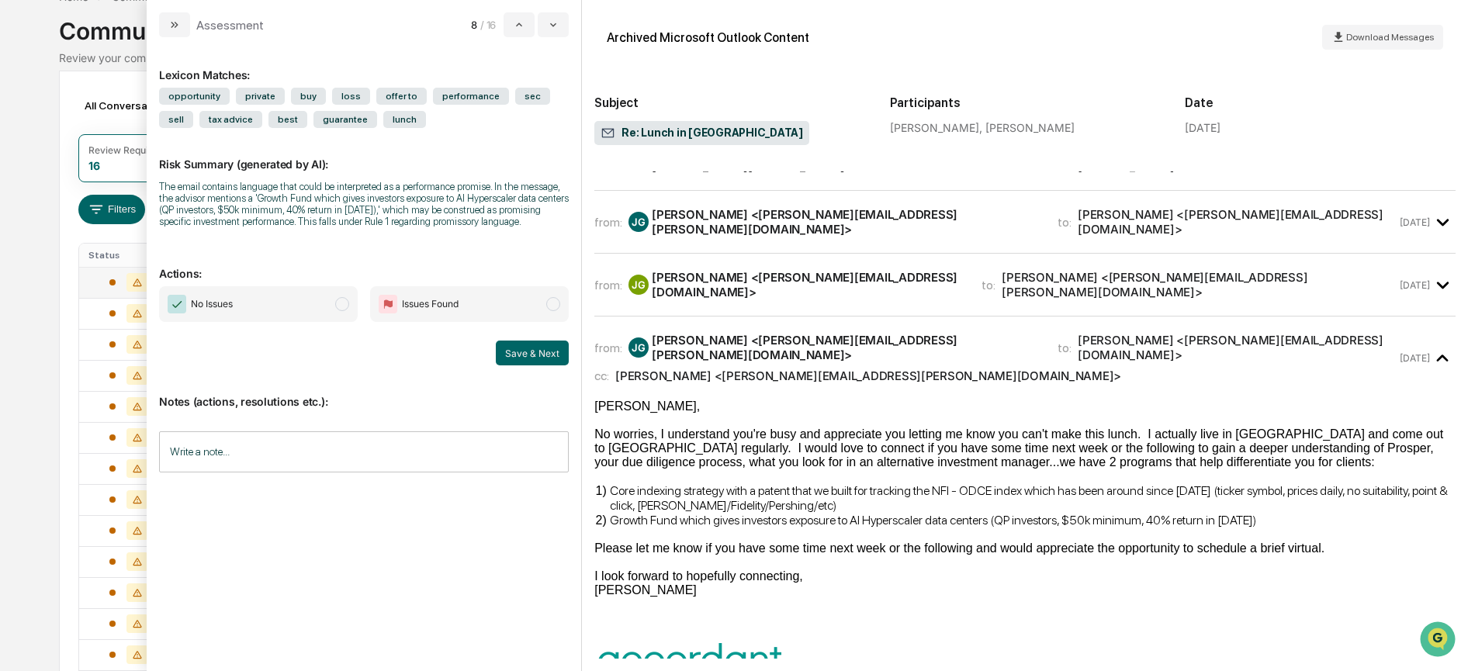
click at [296, 298] on span "No Issues" at bounding box center [258, 304] width 199 height 36
click at [404, 462] on input "Write a note..." at bounding box center [364, 451] width 410 height 41
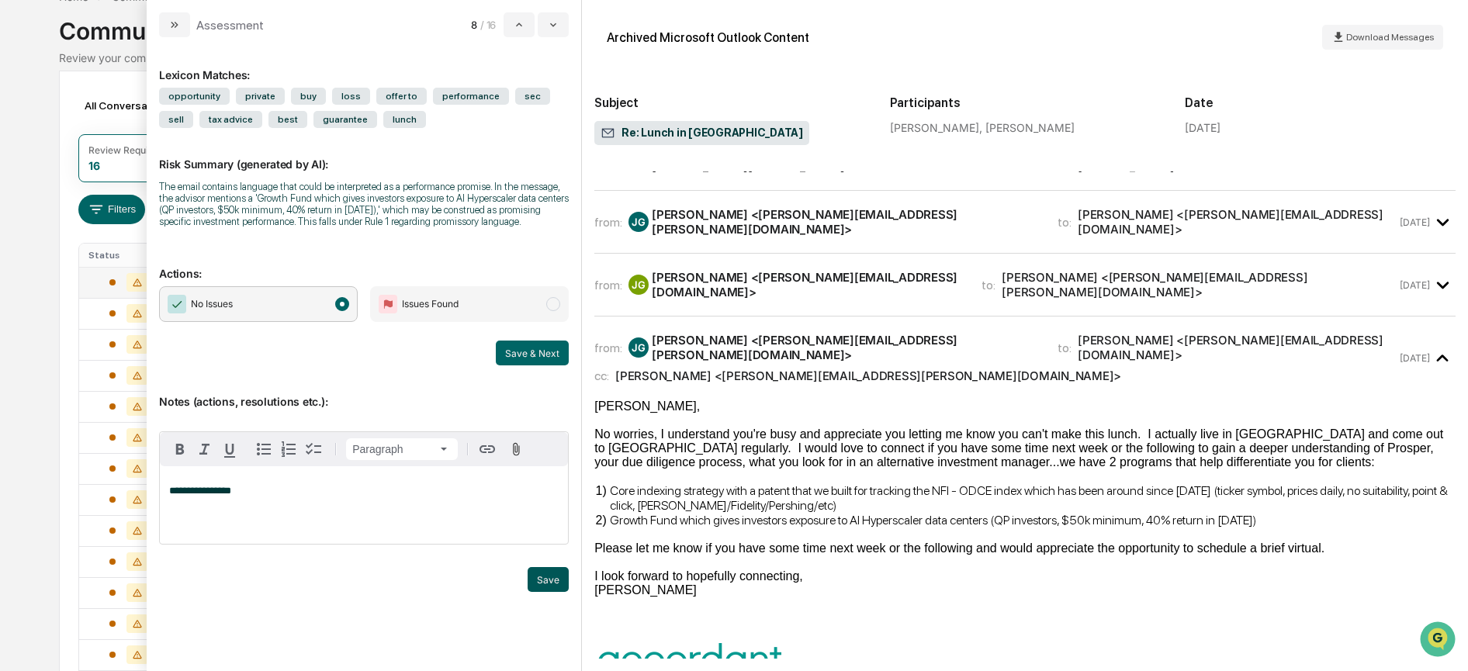
click at [554, 578] on button "Save" at bounding box center [547, 579] width 41 height 25
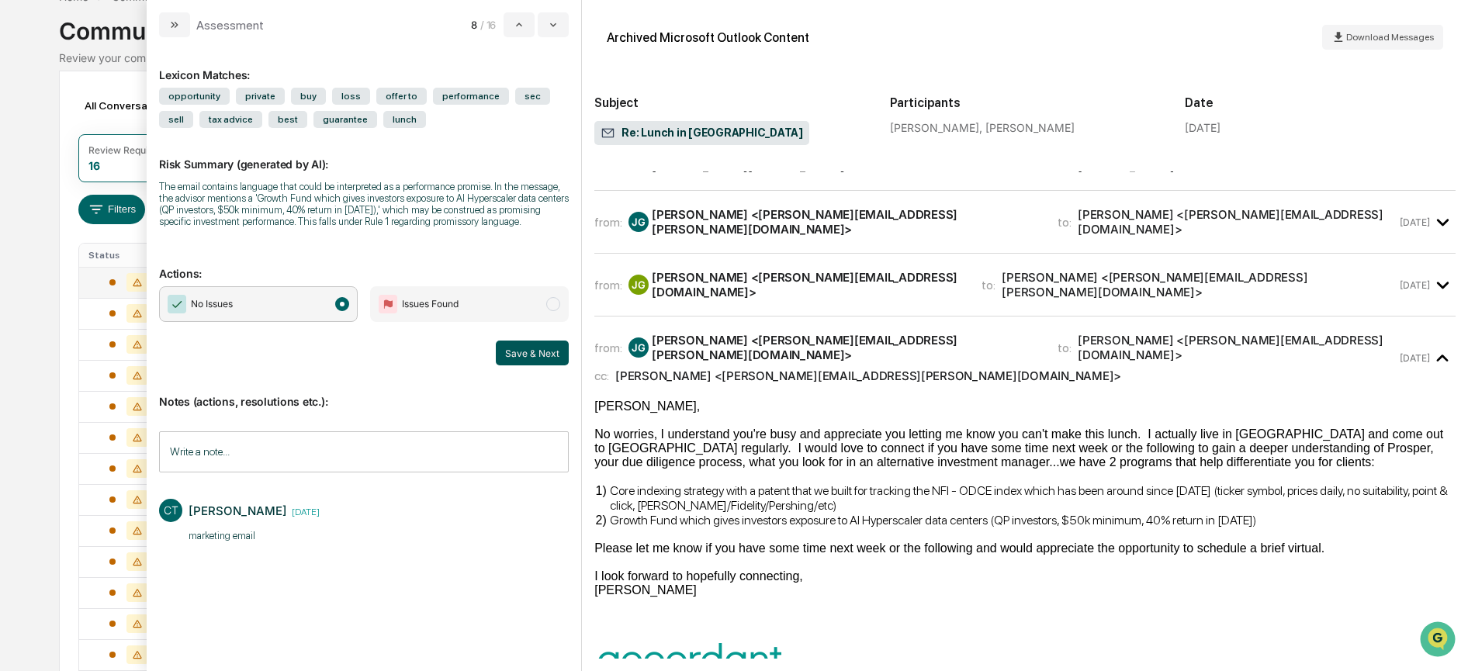
click at [532, 348] on button "Save & Next" at bounding box center [532, 353] width 73 height 25
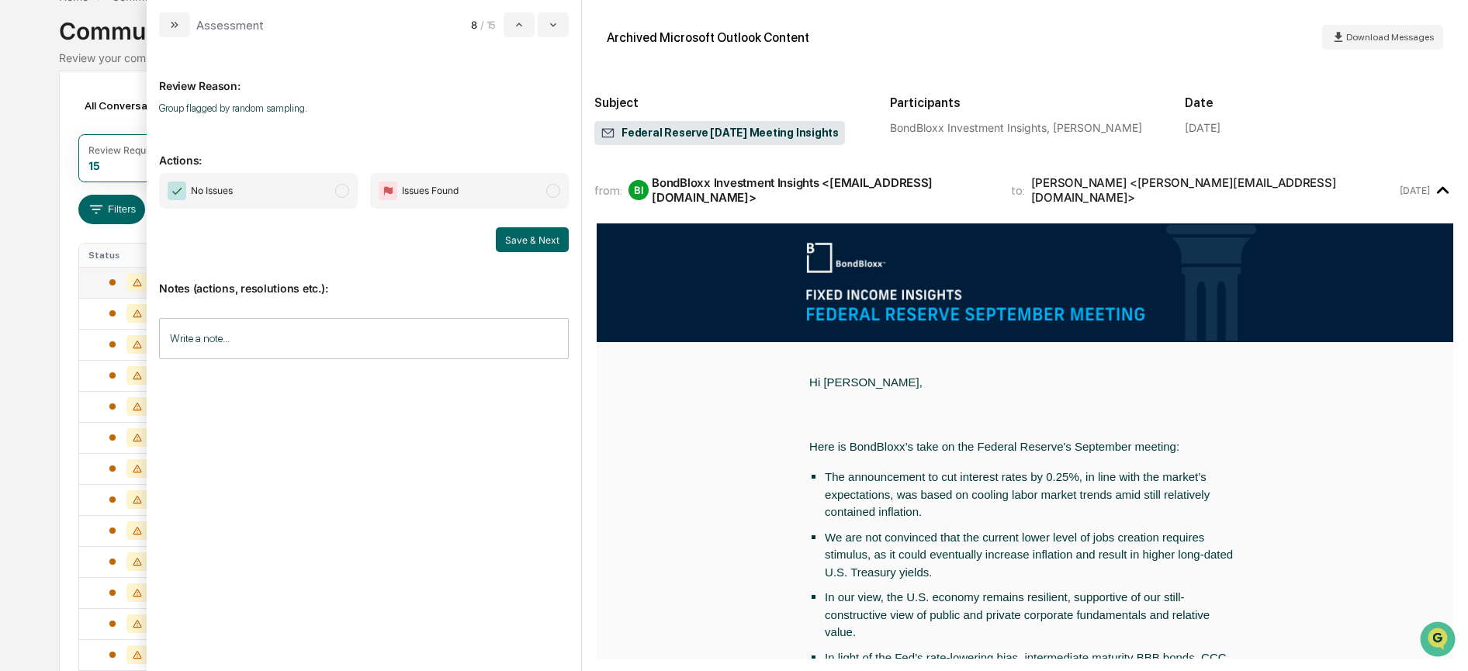
click at [295, 189] on span "No Issues" at bounding box center [258, 191] width 199 height 36
click at [528, 240] on button "Save & Next" at bounding box center [532, 239] width 73 height 25
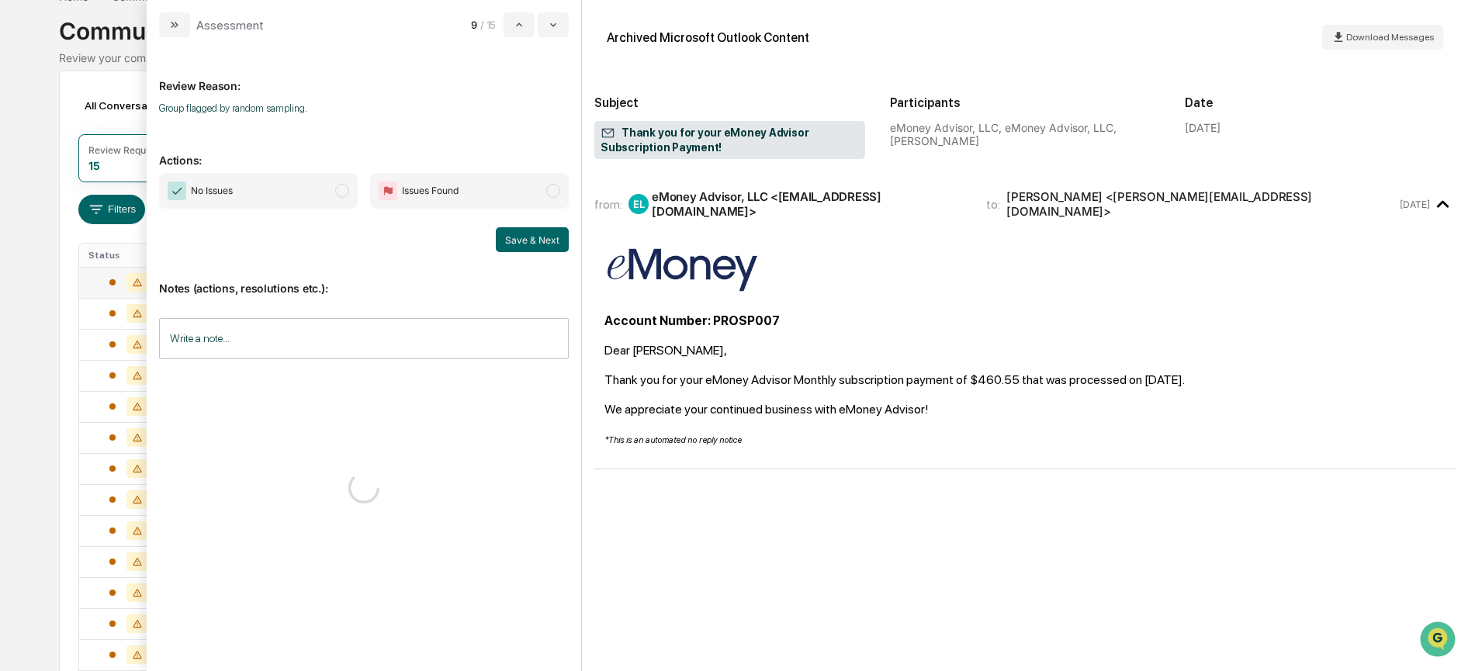
click at [316, 194] on span "No Issues" at bounding box center [258, 191] width 199 height 36
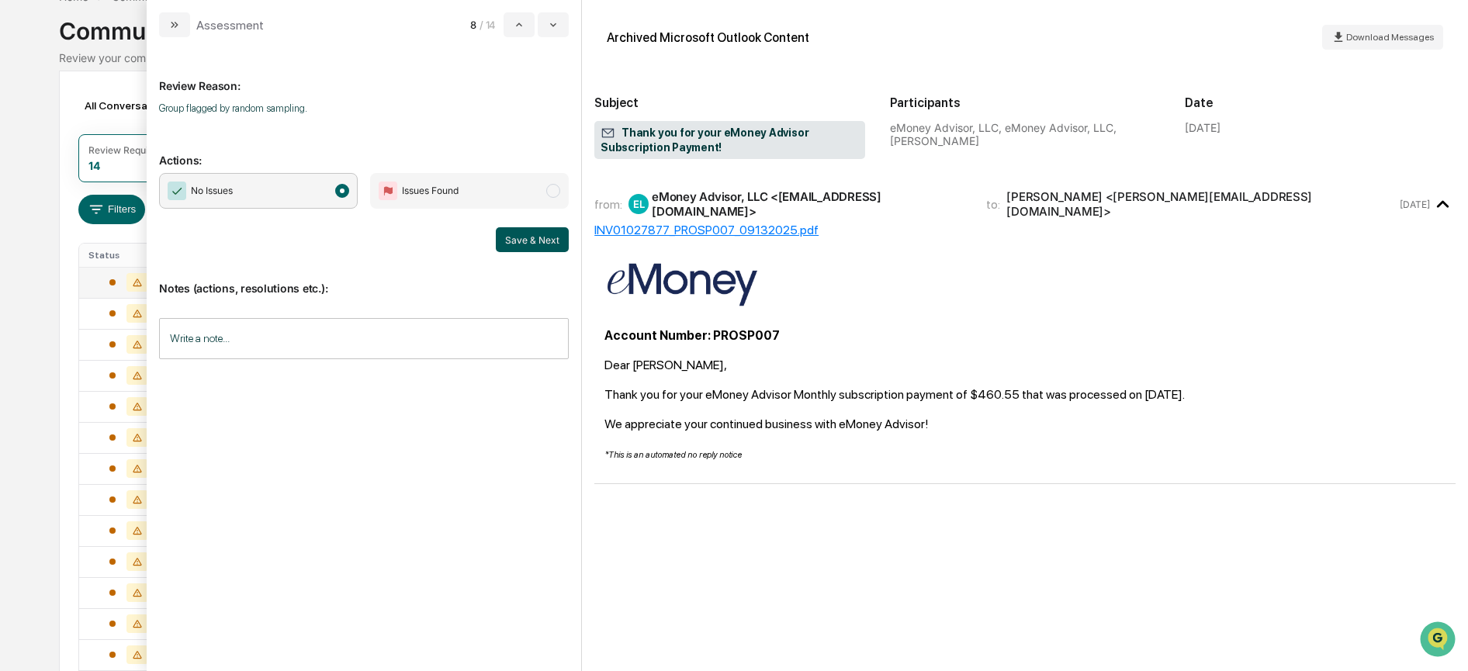
click at [544, 234] on button "Save & Next" at bounding box center [532, 239] width 73 height 25
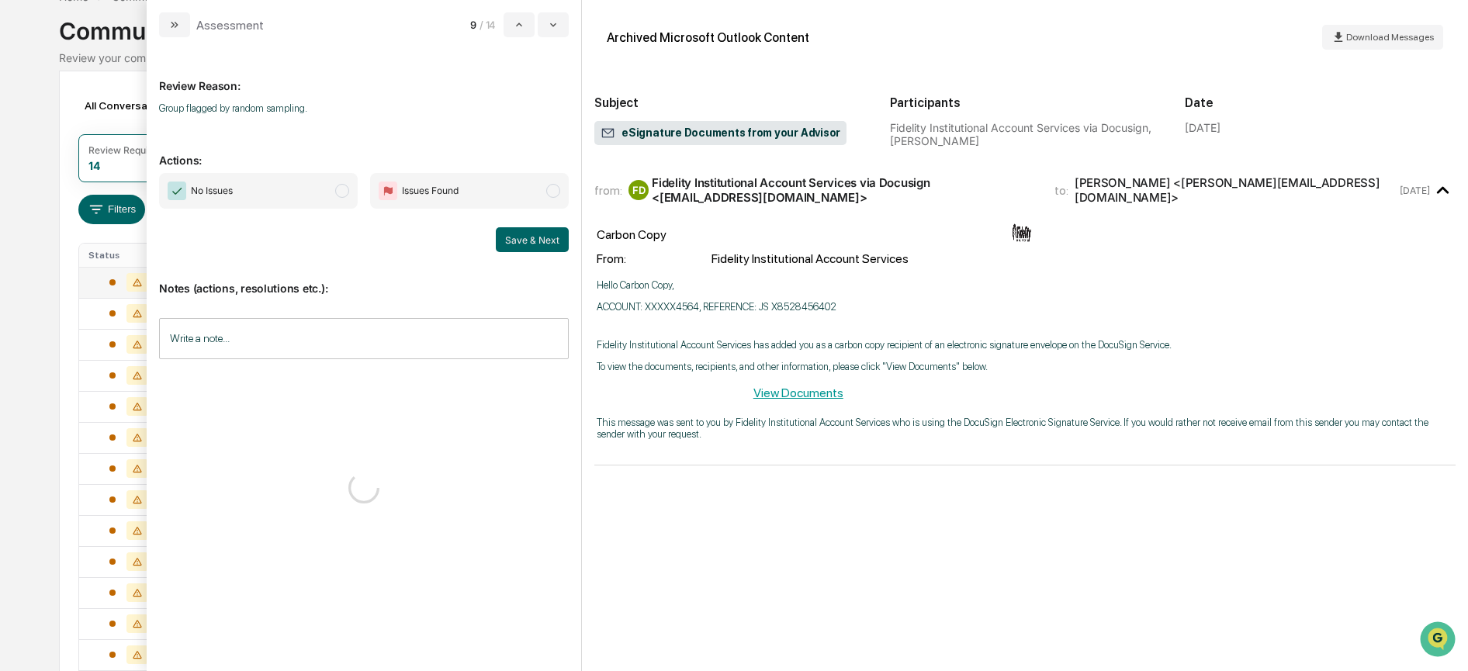
click at [306, 200] on span "No Issues" at bounding box center [258, 191] width 199 height 36
click at [544, 236] on button "Save & Next" at bounding box center [532, 239] width 73 height 25
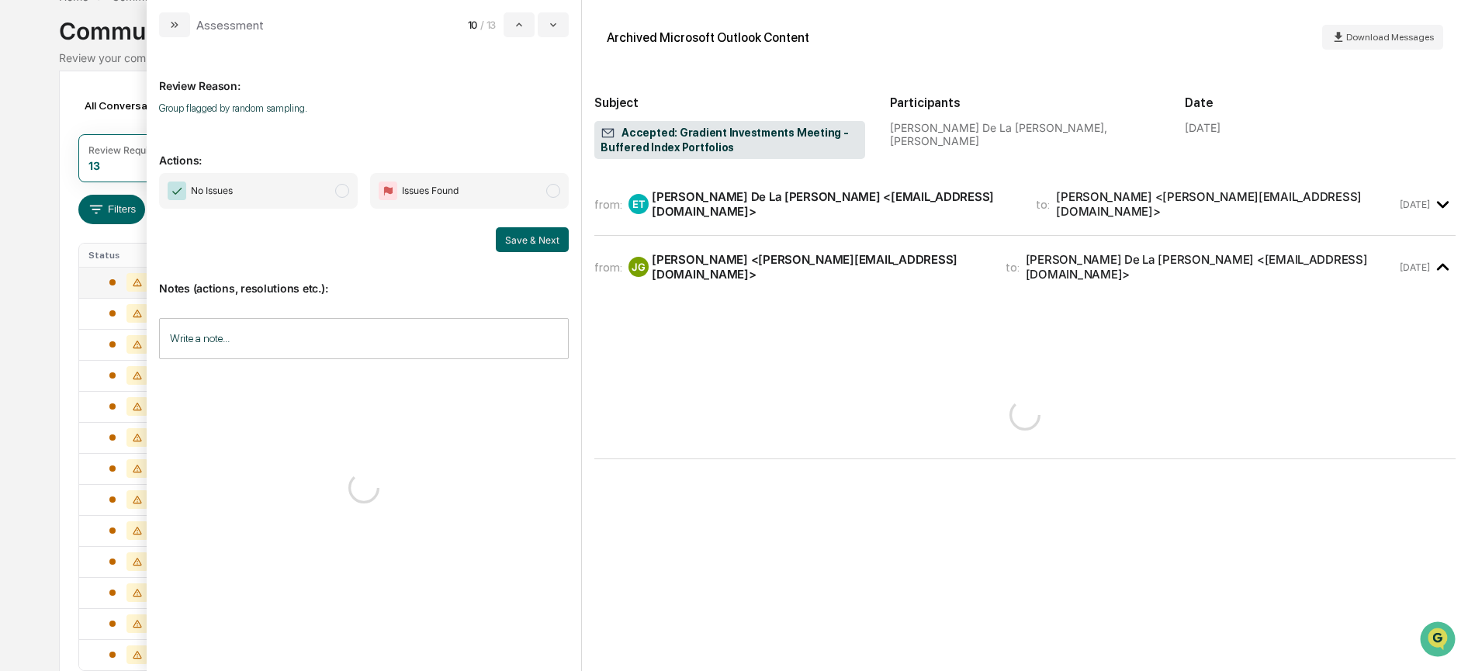
click at [309, 173] on span "No Issues" at bounding box center [258, 191] width 199 height 36
click at [513, 237] on button "Save & Next" at bounding box center [532, 239] width 73 height 25
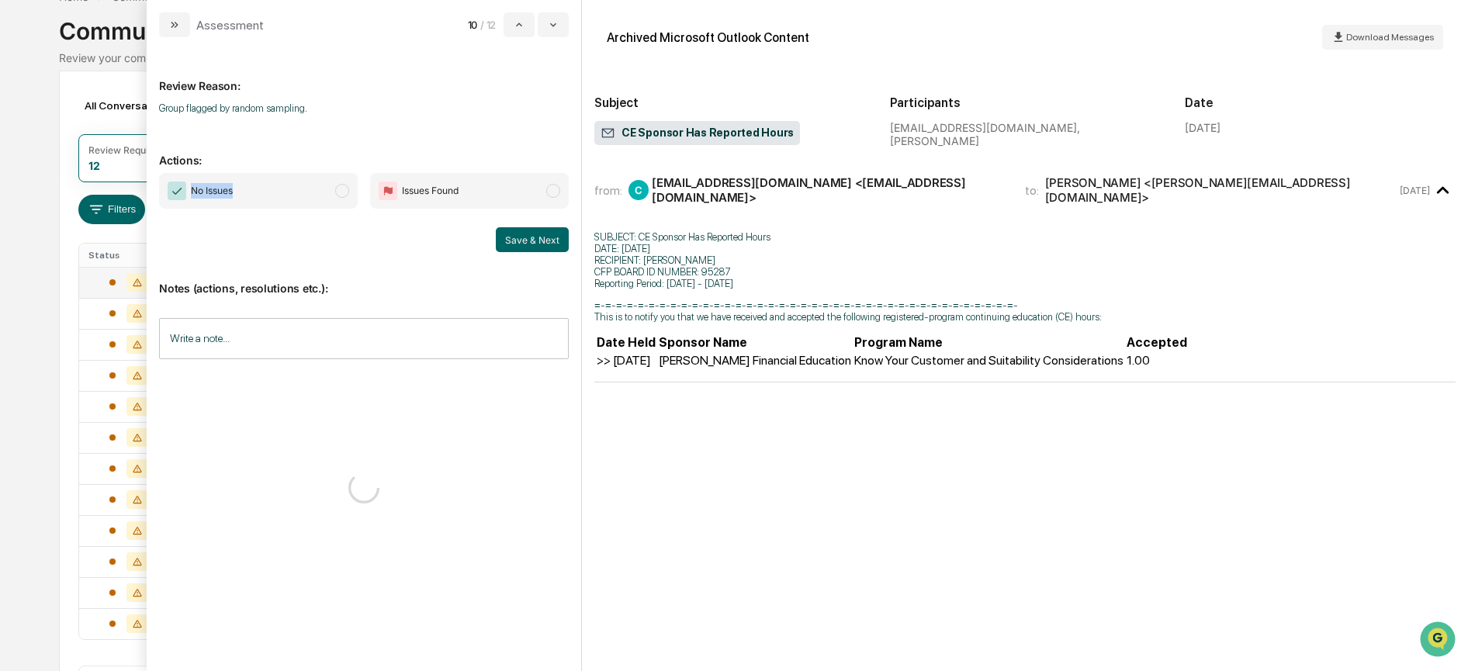
click at [277, 180] on span "No Issues" at bounding box center [258, 191] width 199 height 36
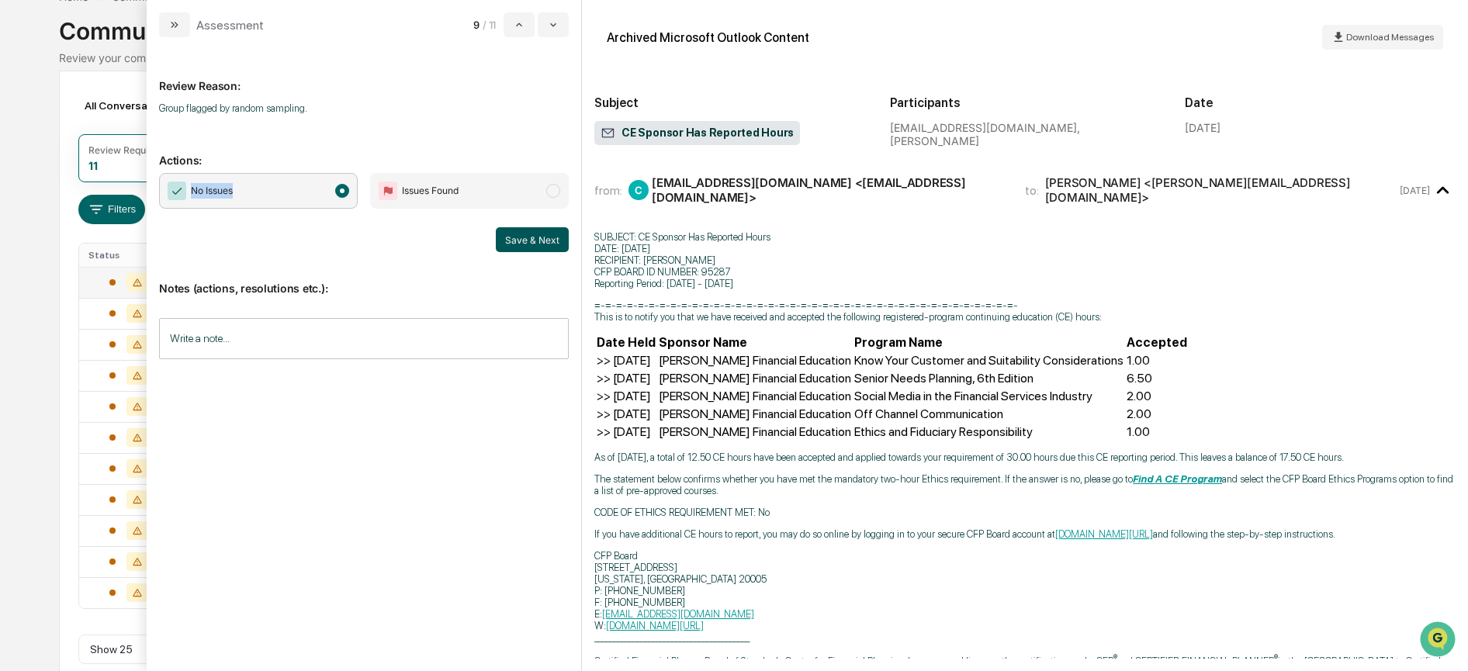
click at [510, 235] on button "Save & Next" at bounding box center [532, 239] width 73 height 25
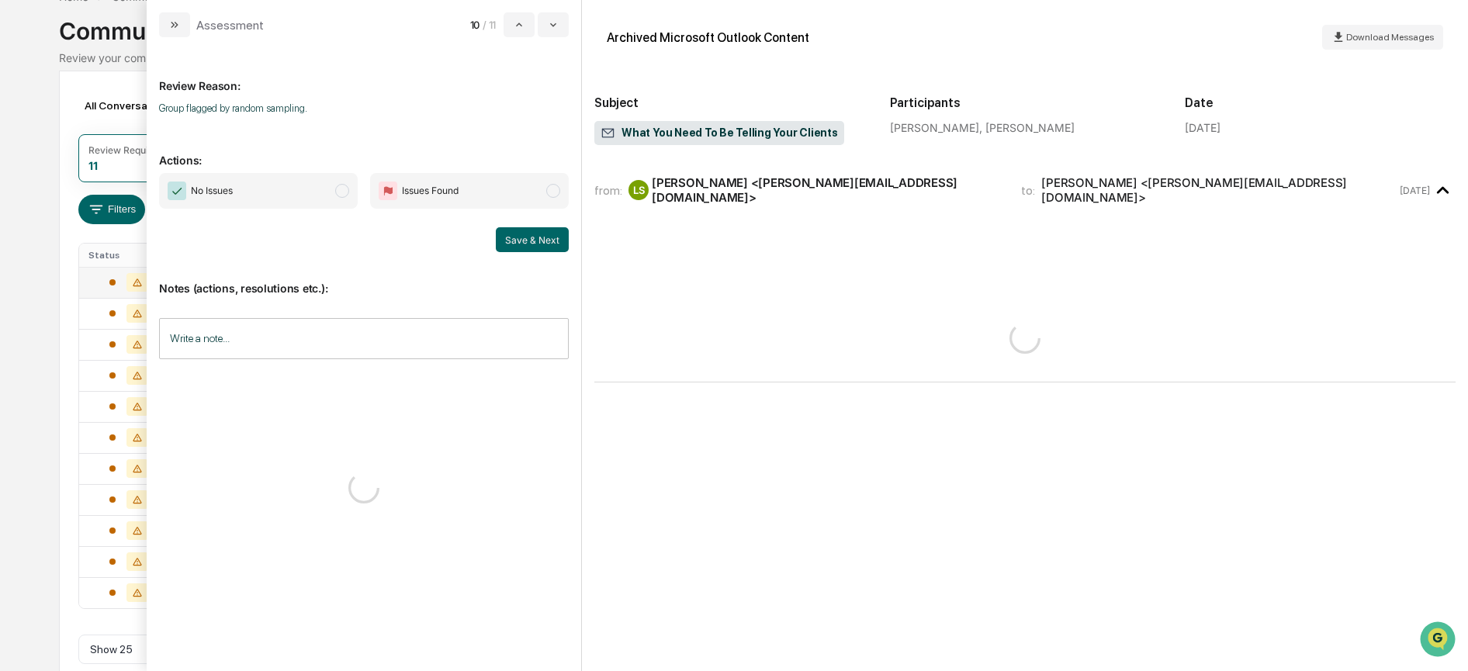
click at [318, 185] on span "No Issues" at bounding box center [258, 191] width 199 height 36
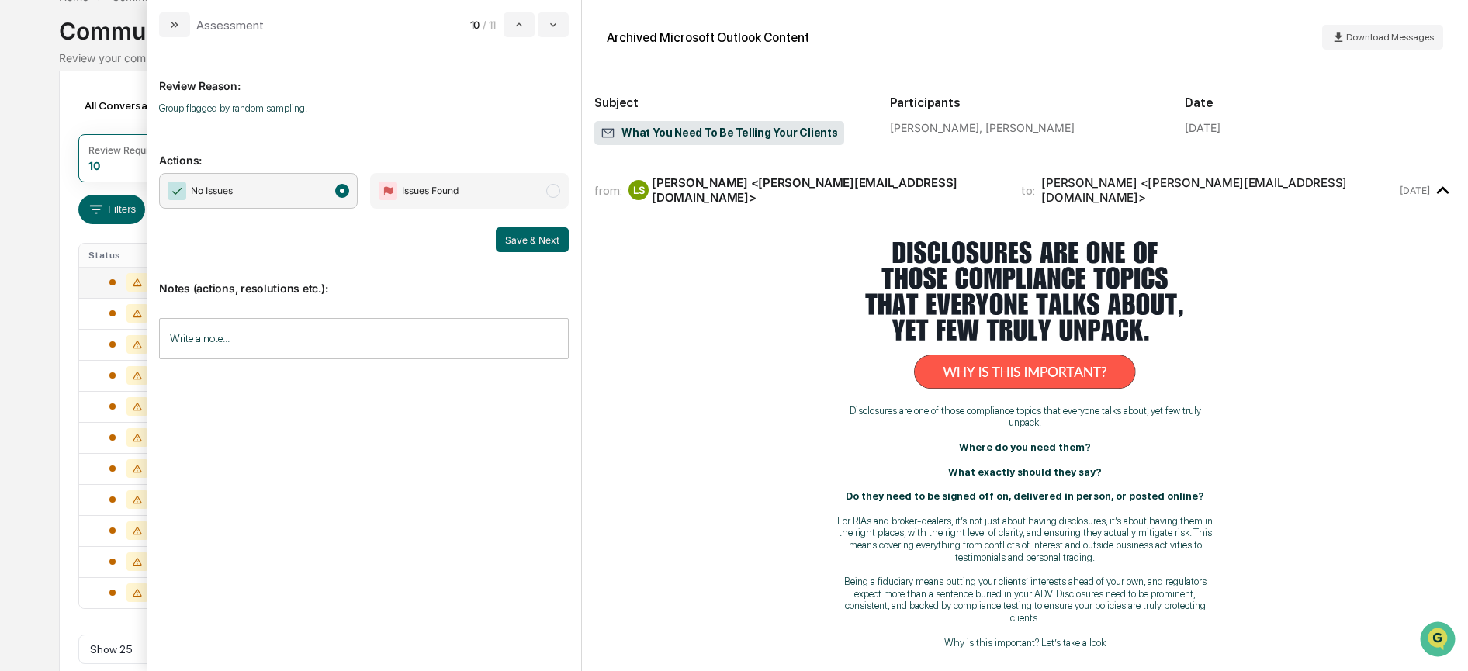
scroll to position [84, 0]
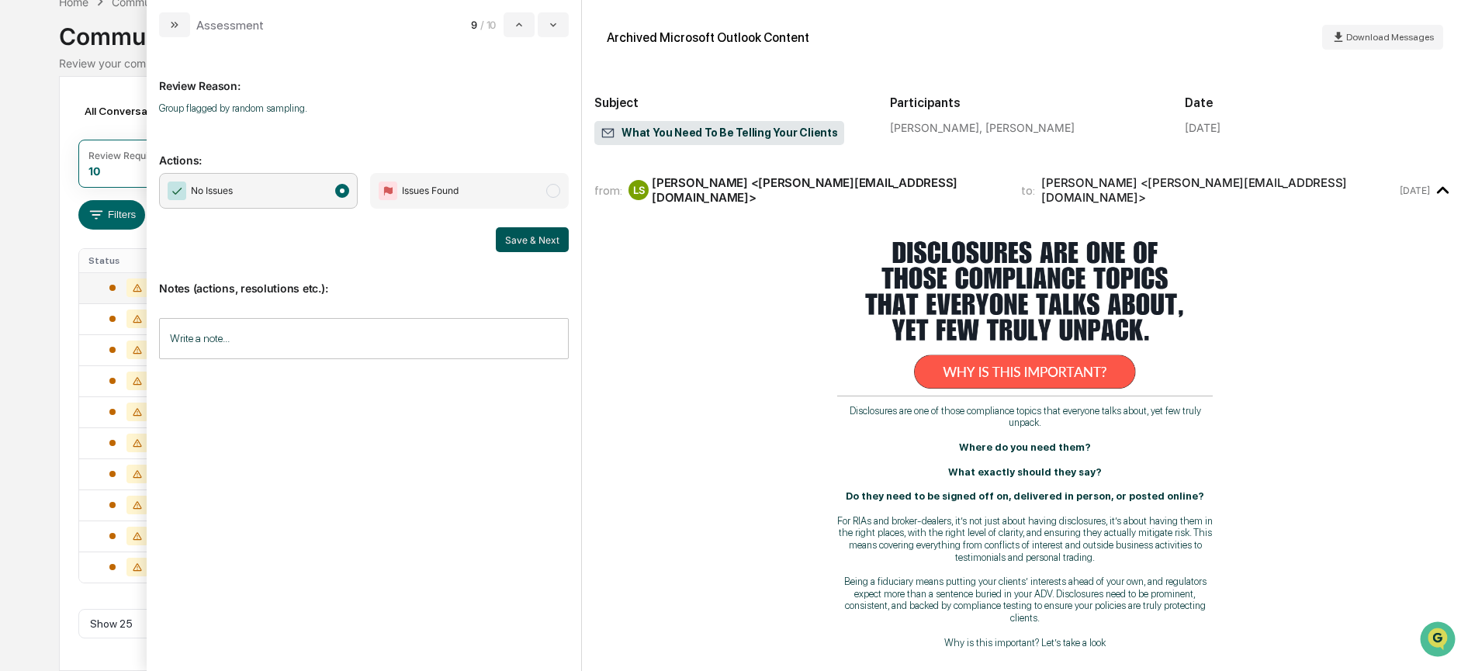
click at [534, 236] on button "Save & Next" at bounding box center [532, 239] width 73 height 25
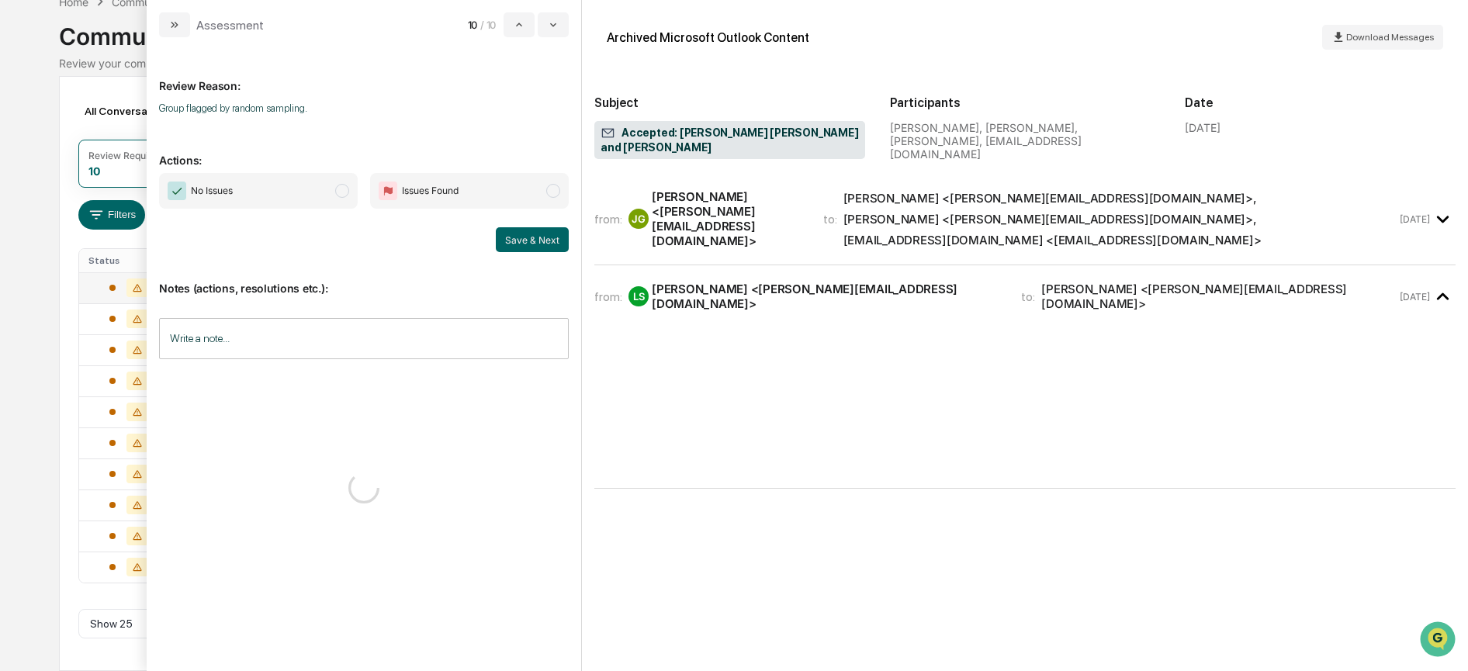
click at [322, 188] on span "No Issues" at bounding box center [258, 191] width 199 height 36
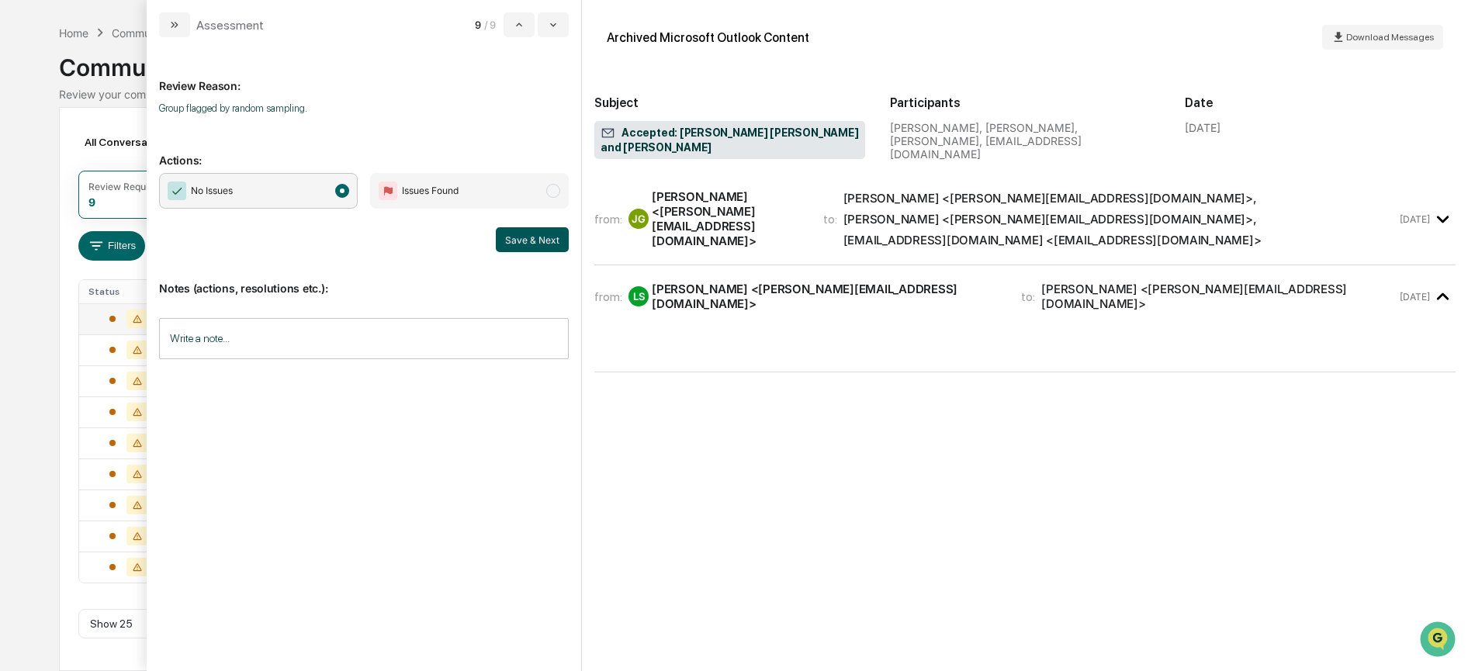
click at [505, 240] on button "Save & Next" at bounding box center [532, 239] width 73 height 25
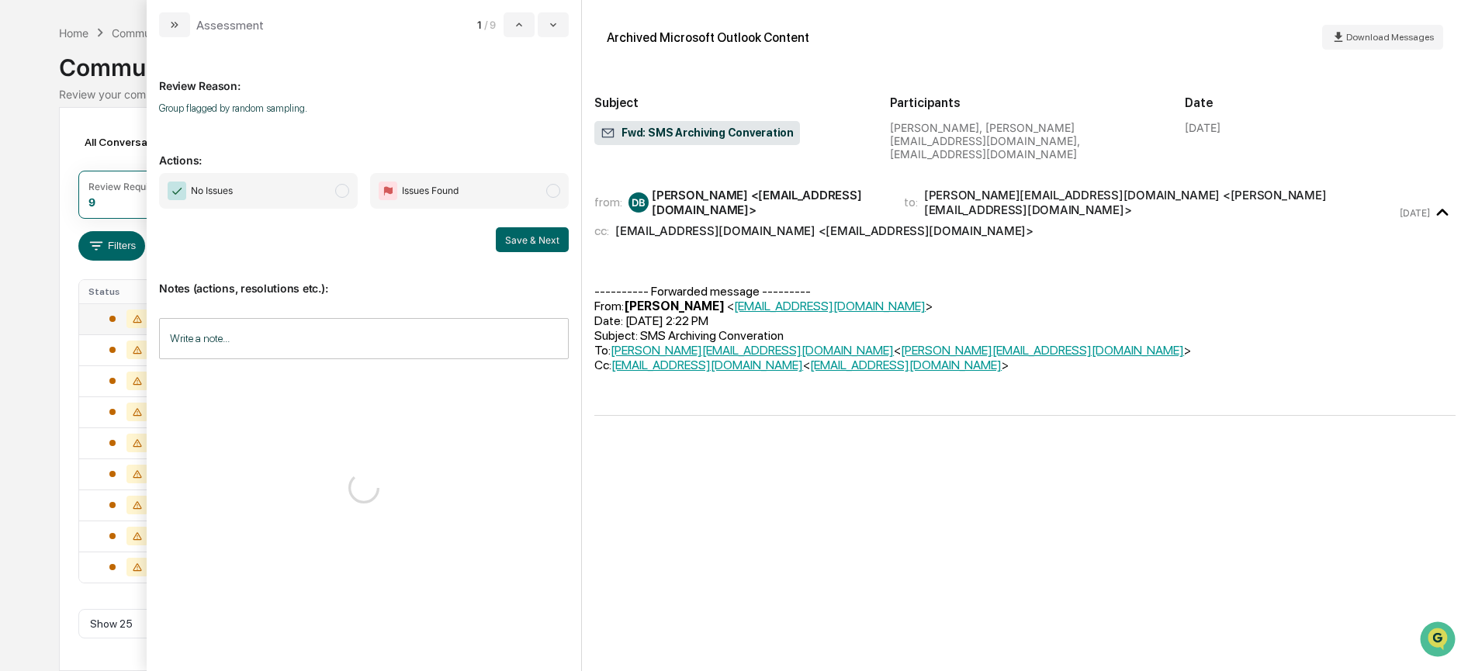
click at [306, 189] on span "No Issues" at bounding box center [258, 191] width 199 height 36
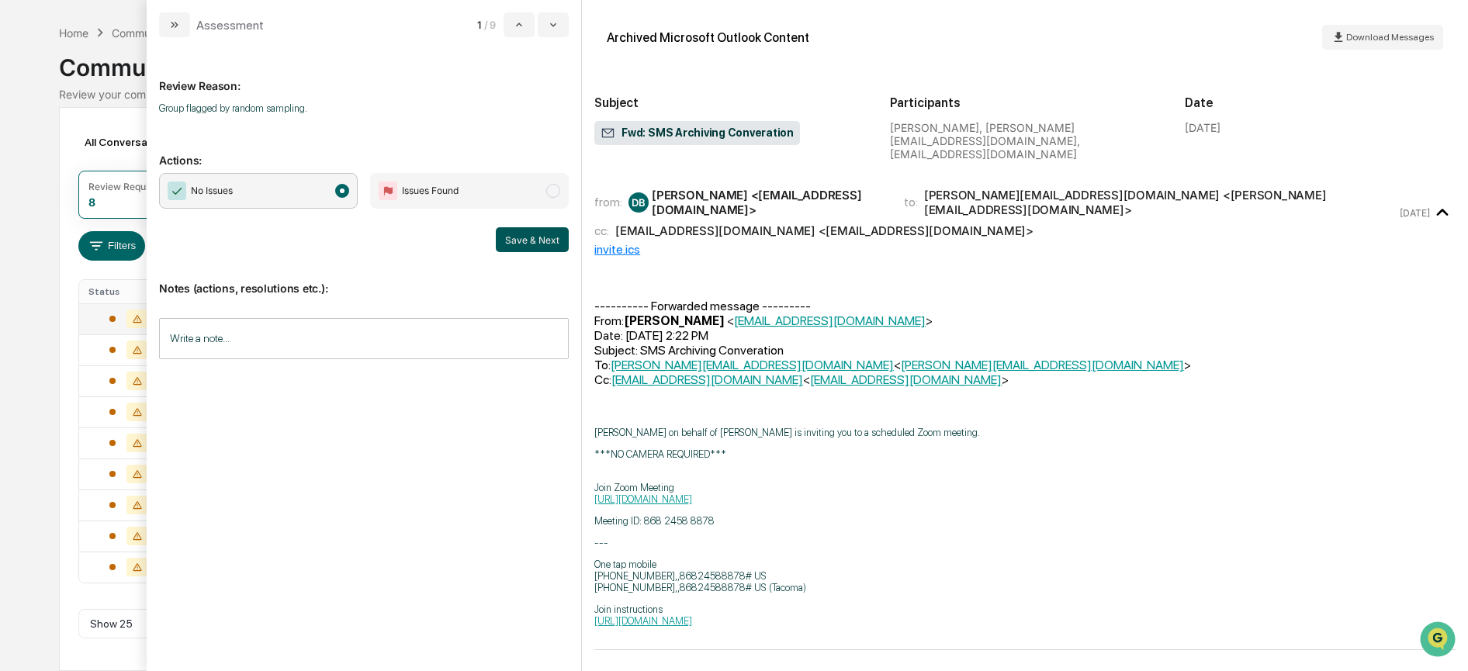
scroll to position [22, 0]
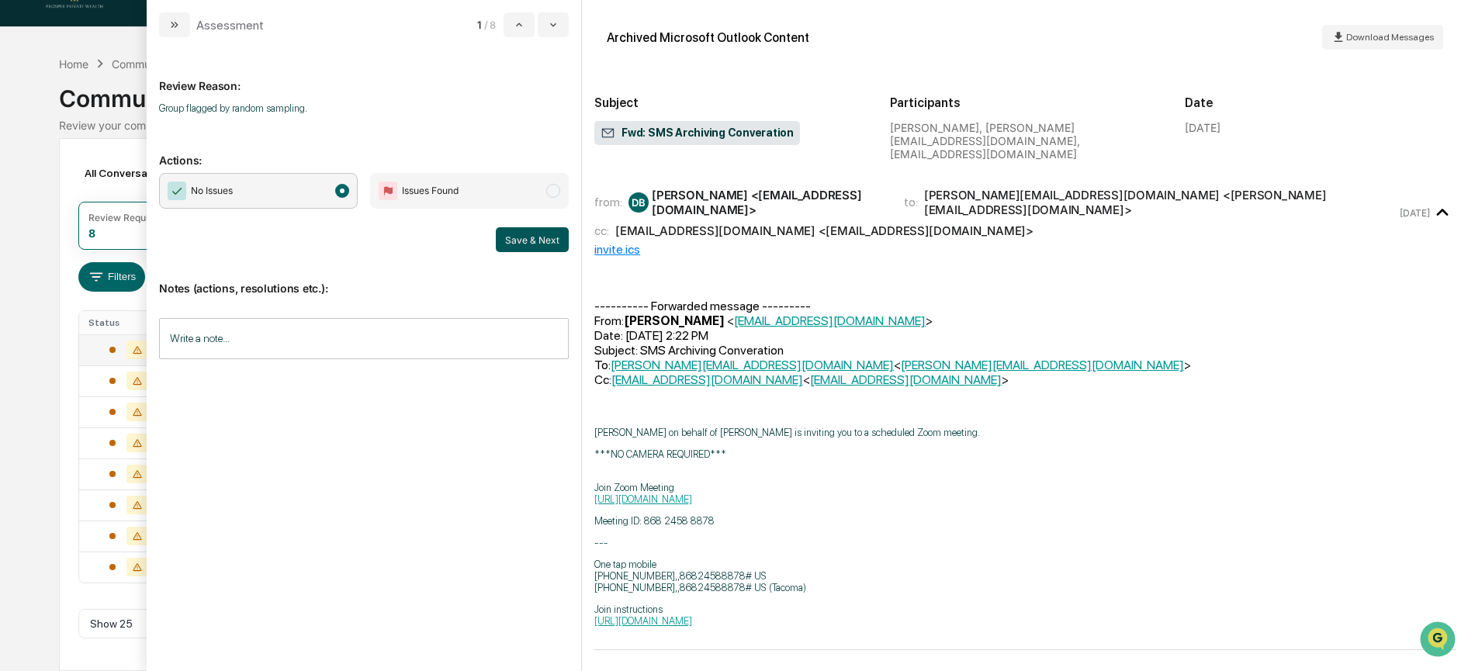
click at [538, 232] on button "Save & Next" at bounding box center [532, 239] width 73 height 25
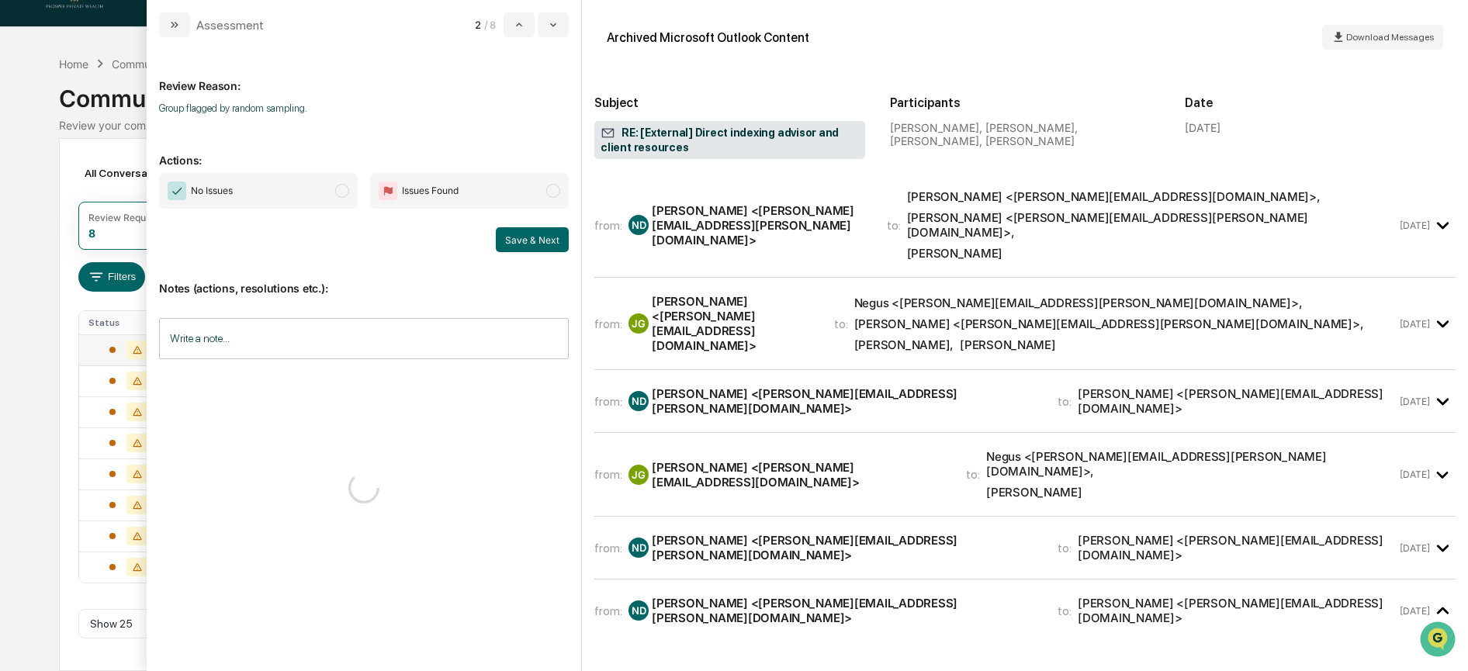
drag, startPoint x: 274, startPoint y: 192, endPoint x: 299, endPoint y: 204, distance: 28.4
click at [275, 191] on span "No Issues" at bounding box center [258, 191] width 199 height 36
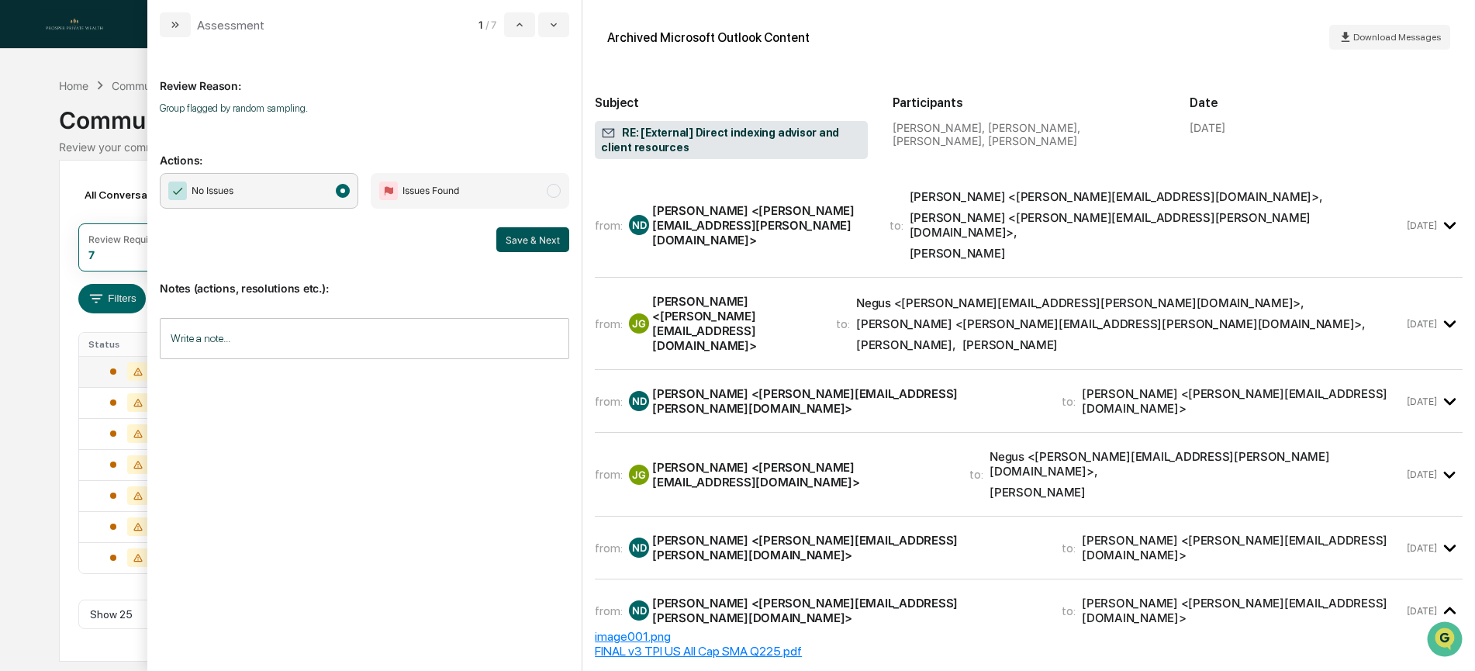
click at [517, 240] on button "Save & Next" at bounding box center [532, 239] width 73 height 25
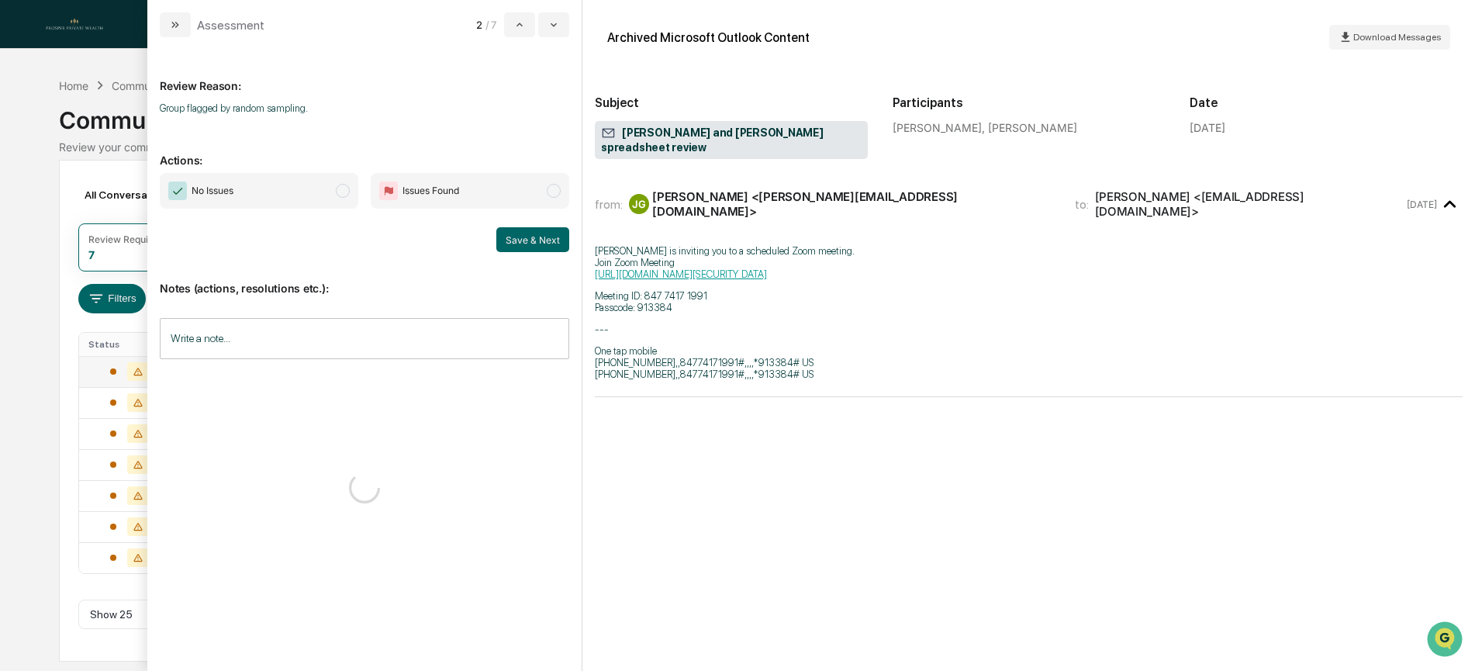
click at [325, 191] on span "No Issues" at bounding box center [259, 191] width 199 height 36
click at [538, 239] on button "Save & Next" at bounding box center [532, 239] width 73 height 25
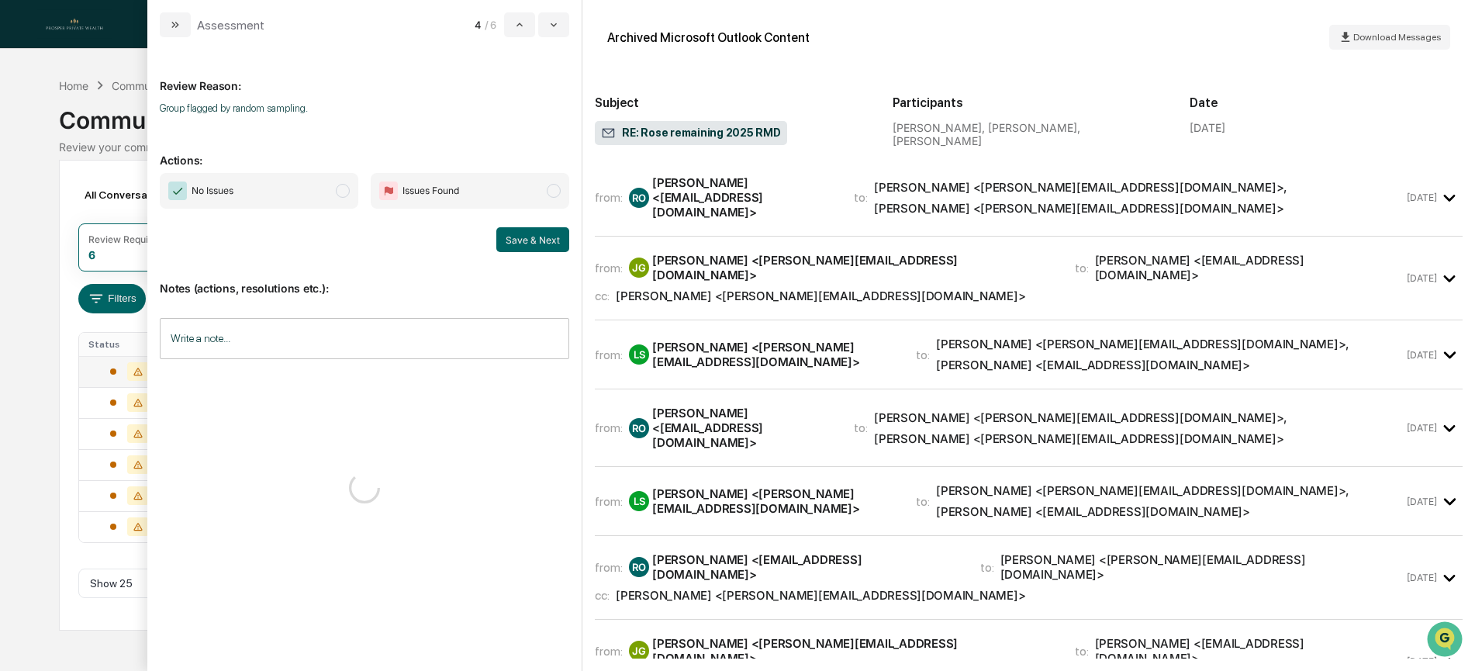
click at [310, 190] on span "No Issues" at bounding box center [259, 191] width 199 height 36
click at [520, 241] on button "Save & Next" at bounding box center [532, 239] width 73 height 25
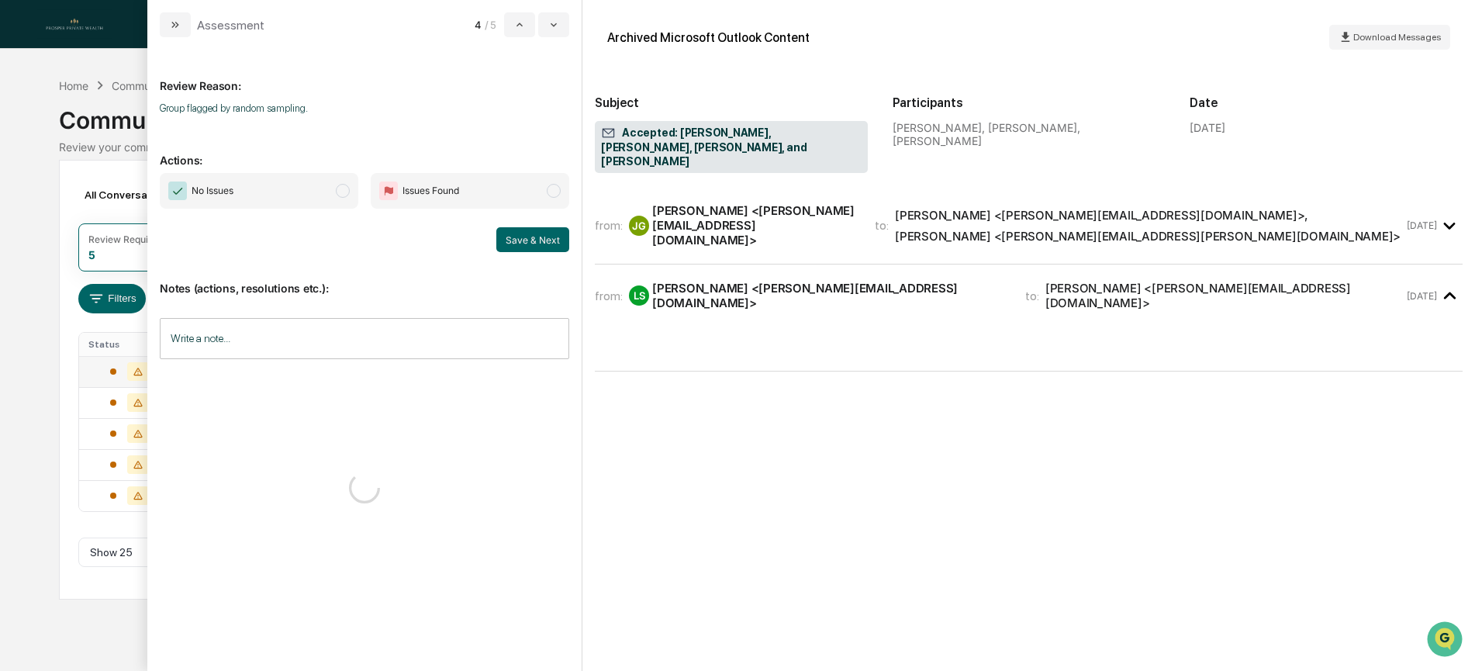
drag, startPoint x: 296, startPoint y: 199, endPoint x: 322, endPoint y: 198, distance: 25.6
click at [296, 197] on span "No Issues" at bounding box center [259, 191] width 199 height 36
click at [527, 240] on button "Save & Next" at bounding box center [532, 239] width 73 height 25
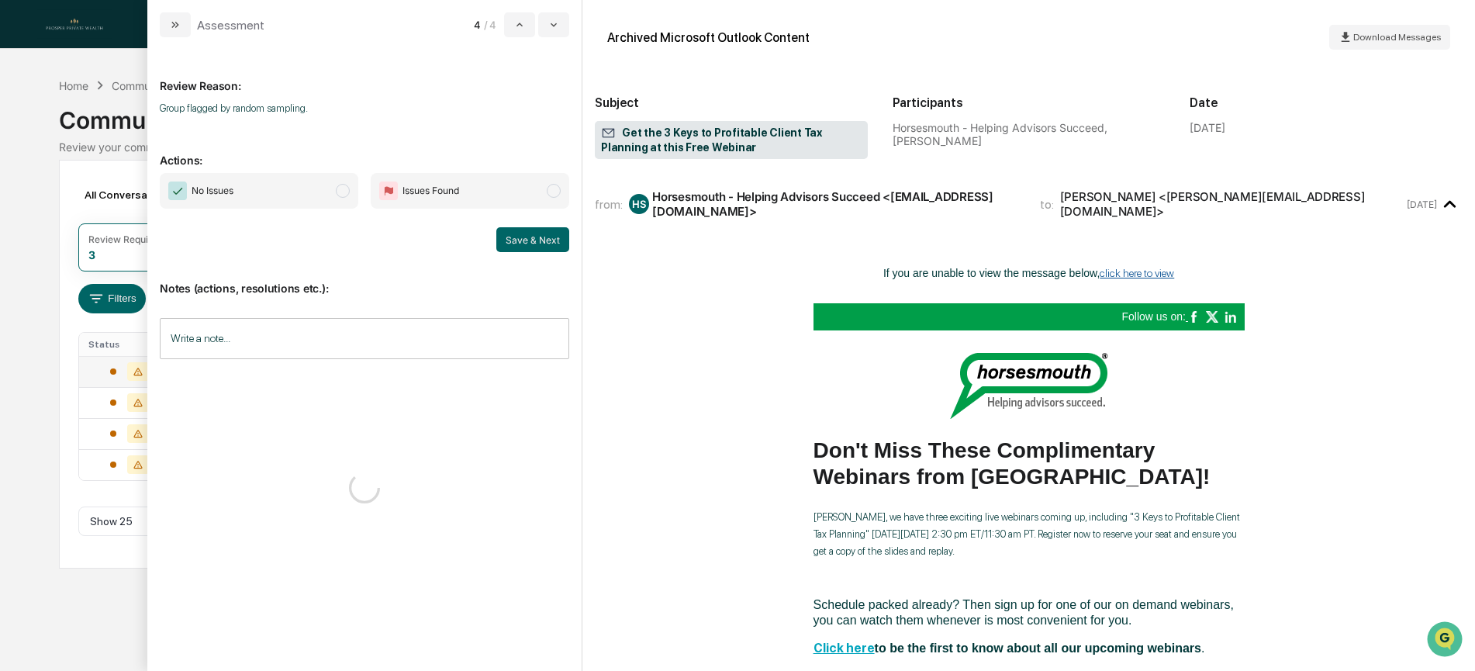
click at [349, 193] on span "modal" at bounding box center [343, 191] width 14 height 14
click at [526, 243] on button "Save & Next" at bounding box center [532, 239] width 73 height 25
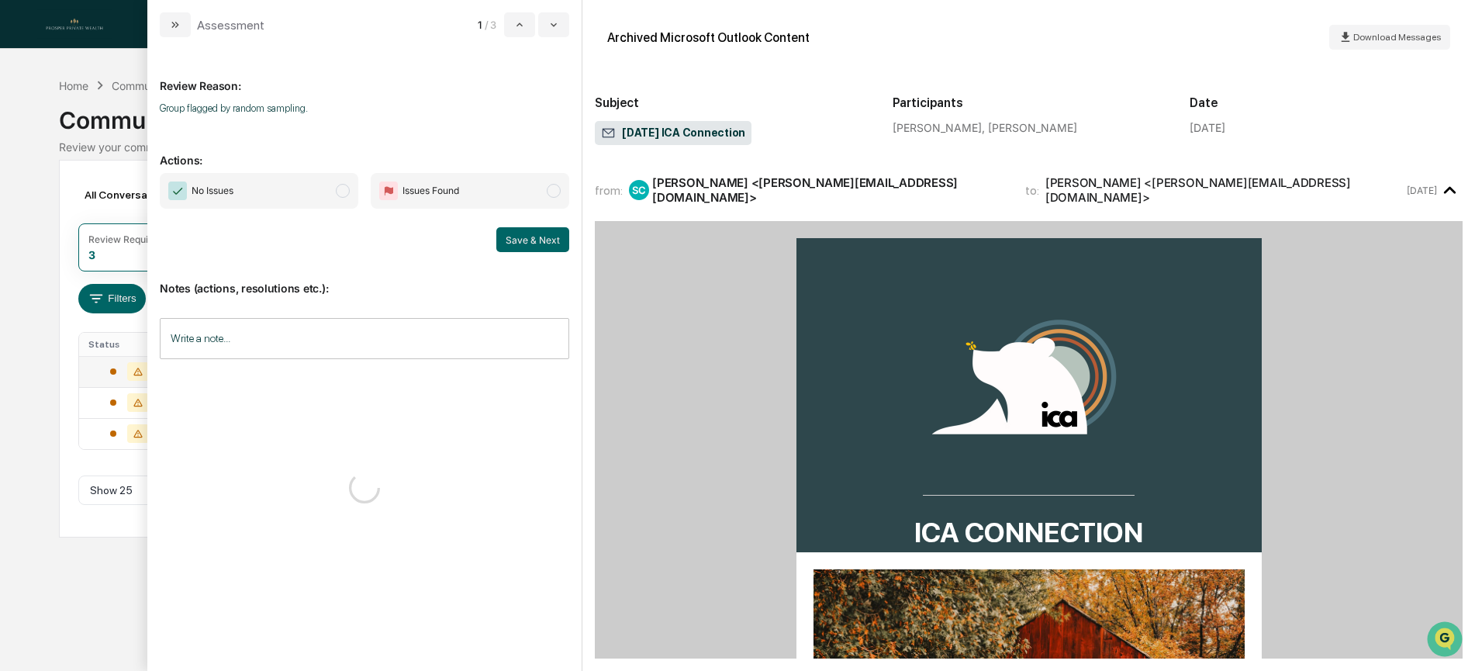
drag, startPoint x: 316, startPoint y: 192, endPoint x: 364, endPoint y: 213, distance: 52.8
click at [316, 191] on span "No Issues" at bounding box center [259, 191] width 199 height 36
click at [510, 238] on button "Save & Next" at bounding box center [532, 239] width 73 height 25
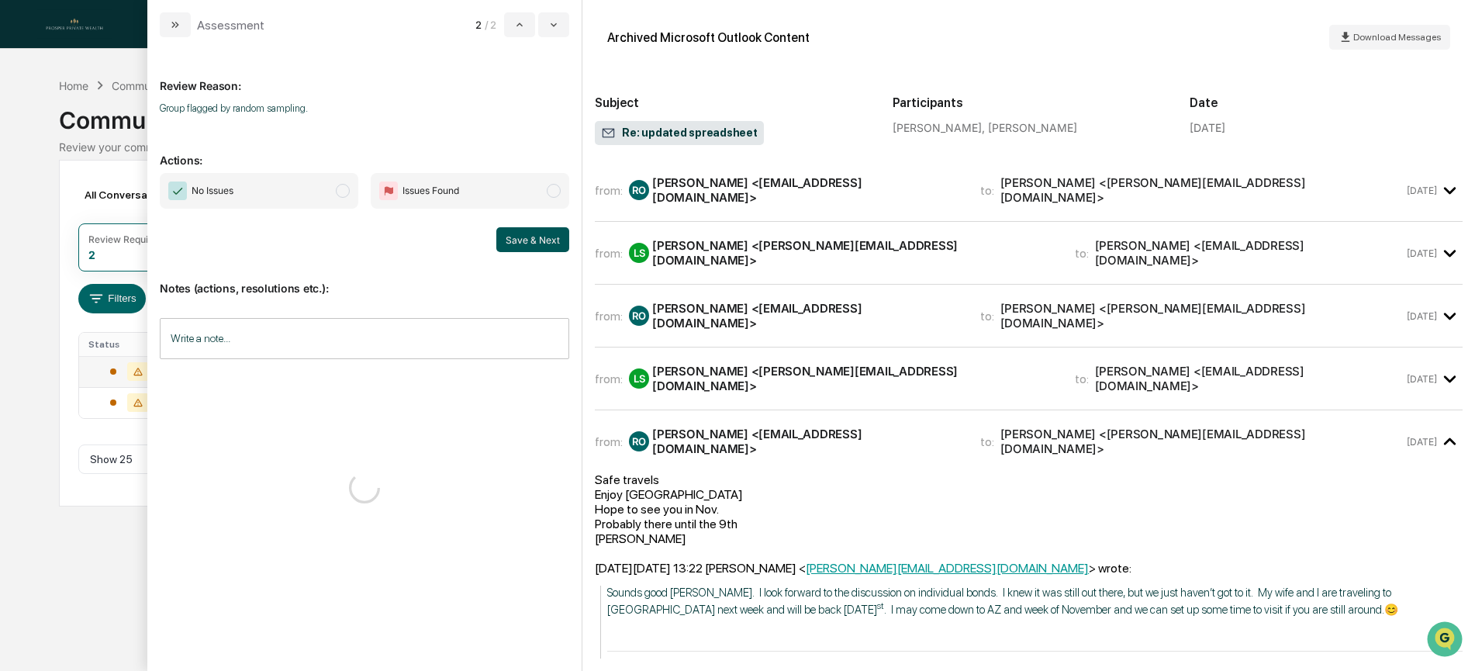
click at [316, 191] on span "No Issues" at bounding box center [259, 191] width 199 height 36
drag, startPoint x: 551, startPoint y: 247, endPoint x: 547, endPoint y: 239, distance: 8.7
click at [547, 239] on button "Save & Next" at bounding box center [532, 239] width 73 height 25
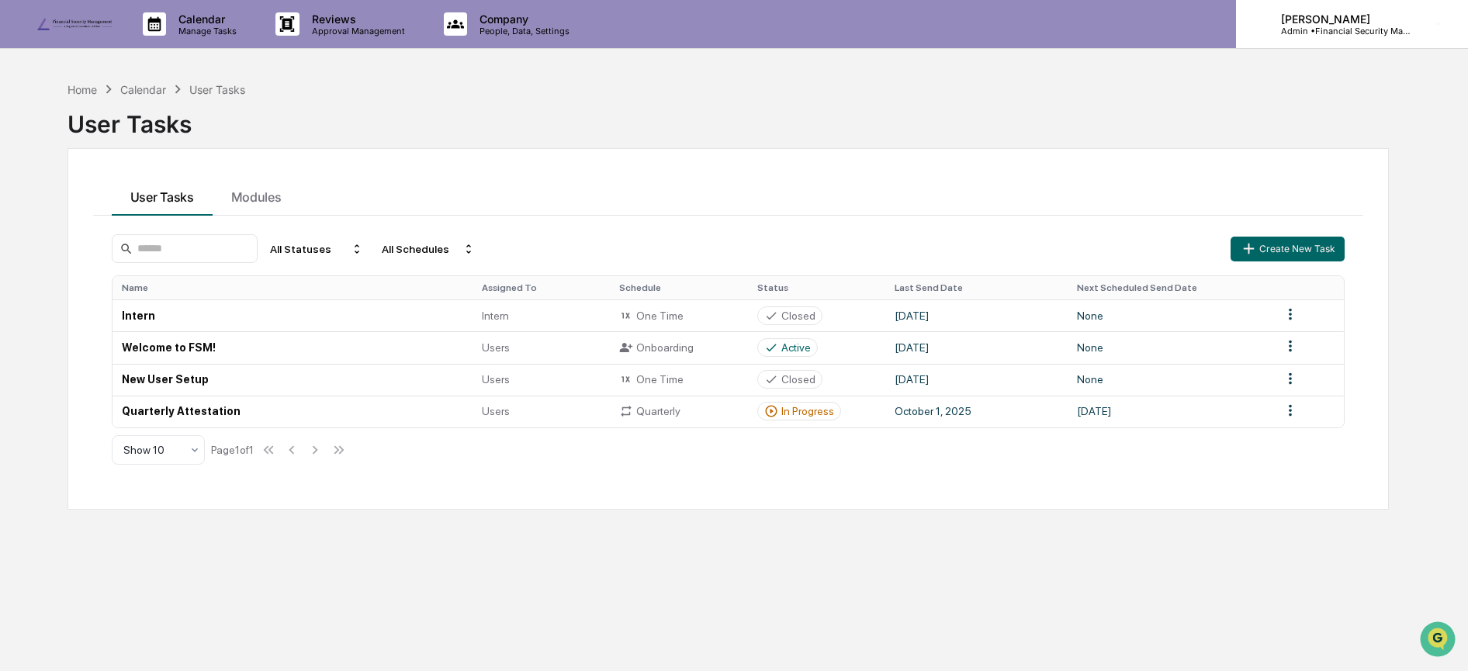
click at [1322, 33] on p "Admin • Financial Security Management" at bounding box center [1340, 31] width 144 height 11
